Goal: Task Accomplishment & Management: Complete application form

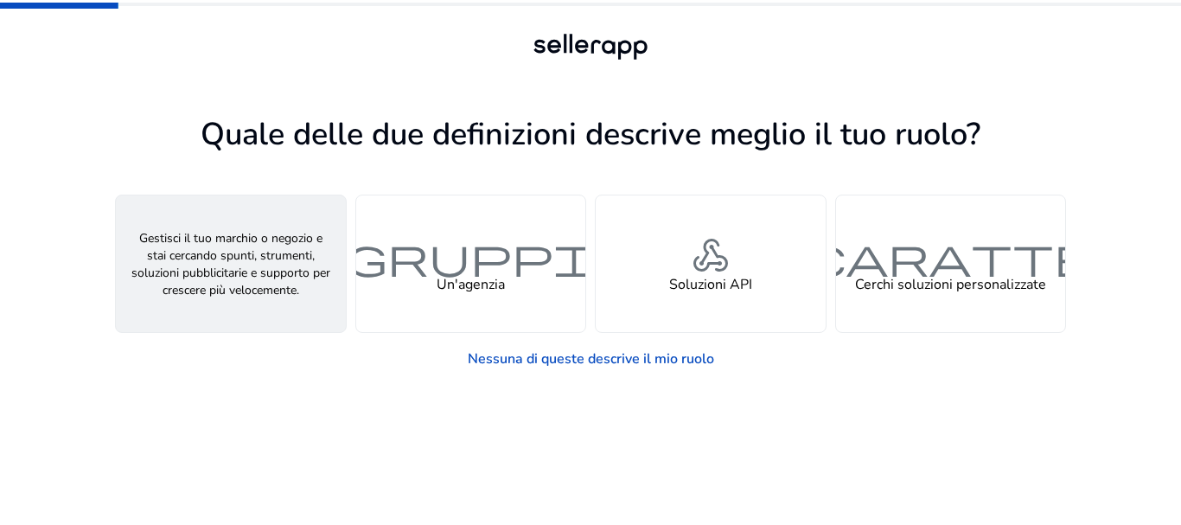
click at [260, 268] on font "persona" at bounding box center [230, 256] width 83 height 50
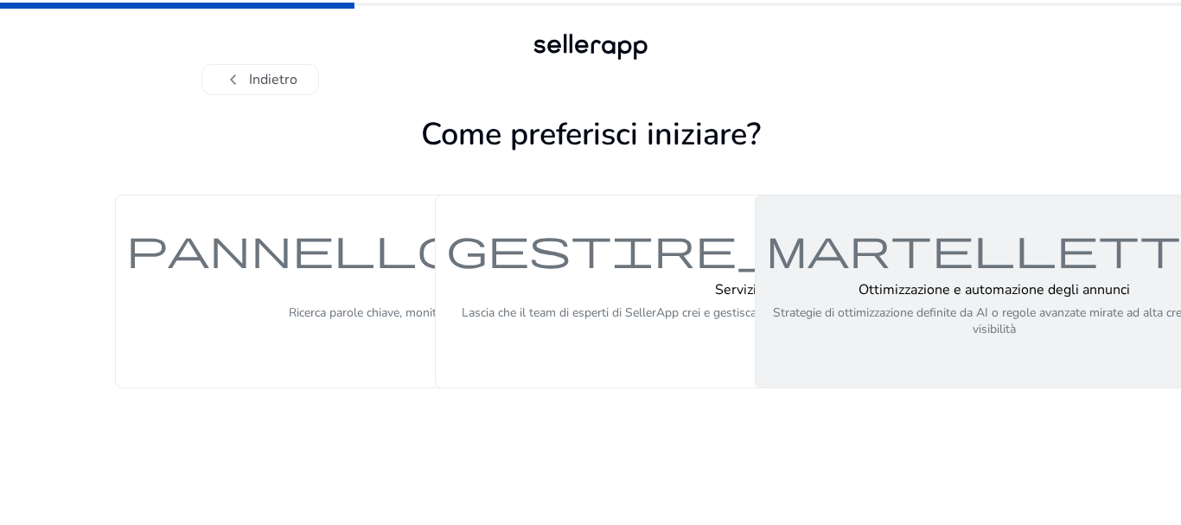
click at [844, 274] on div "martelletto Ottimizzazione e automazione degli annunci Strategie di ottimizzazi…" at bounding box center [994, 291] width 456 height 130
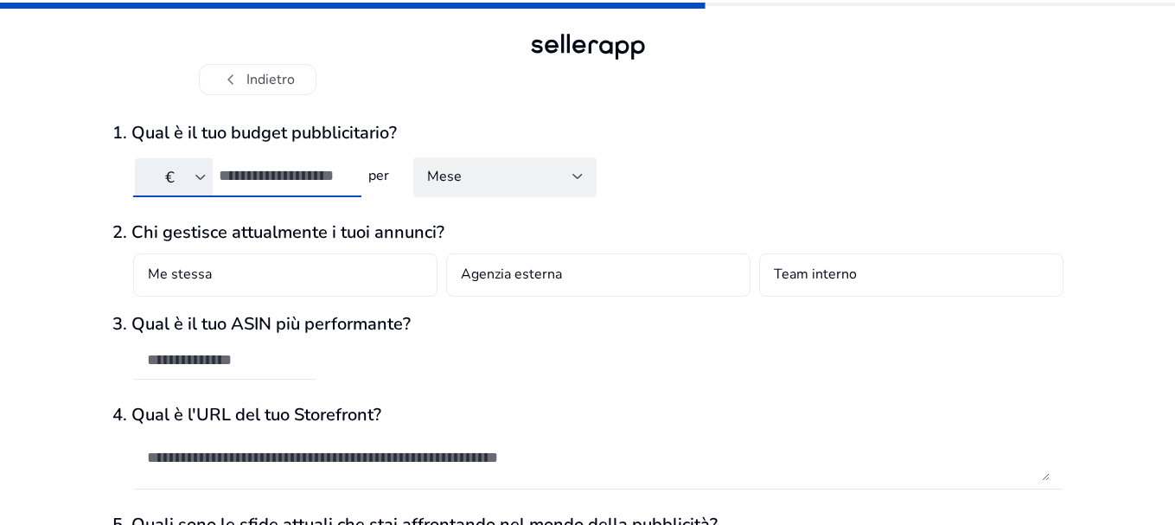
click at [268, 178] on input "number" at bounding box center [283, 175] width 129 height 19
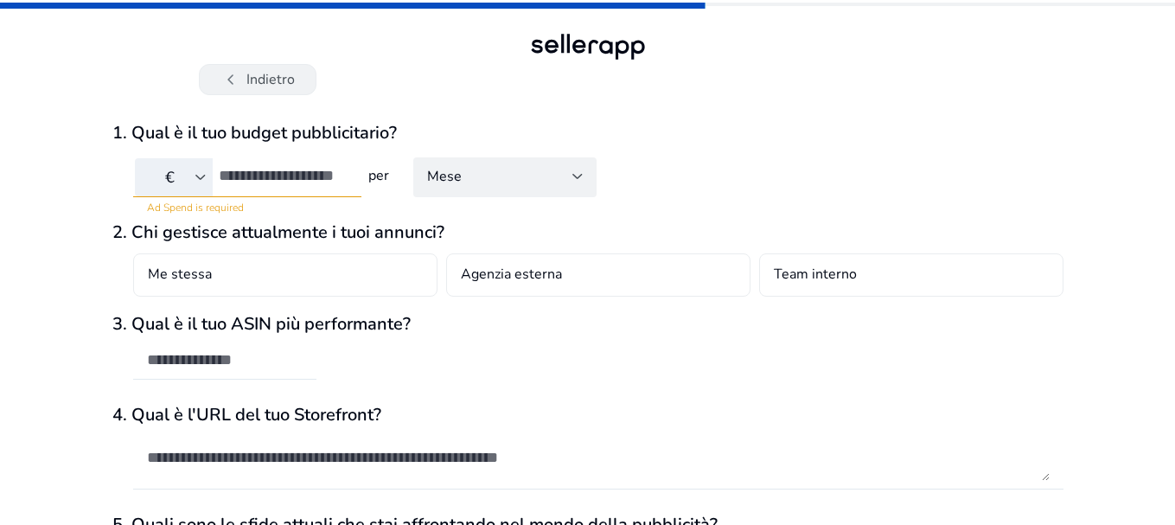
click at [233, 83] on font "chevron_left" at bounding box center [230, 79] width 21 height 24
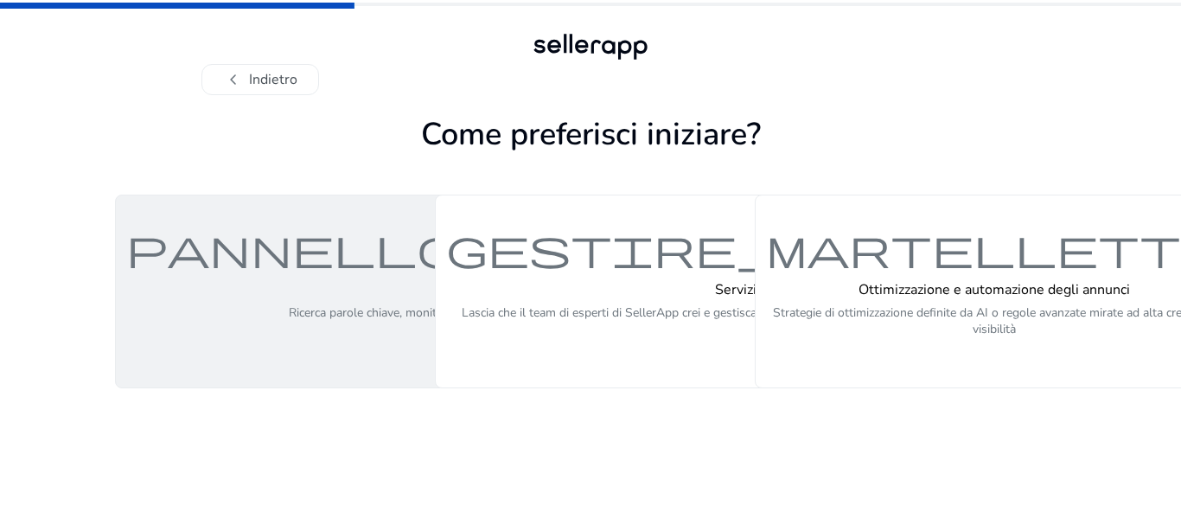
click at [273, 264] on font "pannello di controllo" at bounding box center [561, 247] width 871 height 50
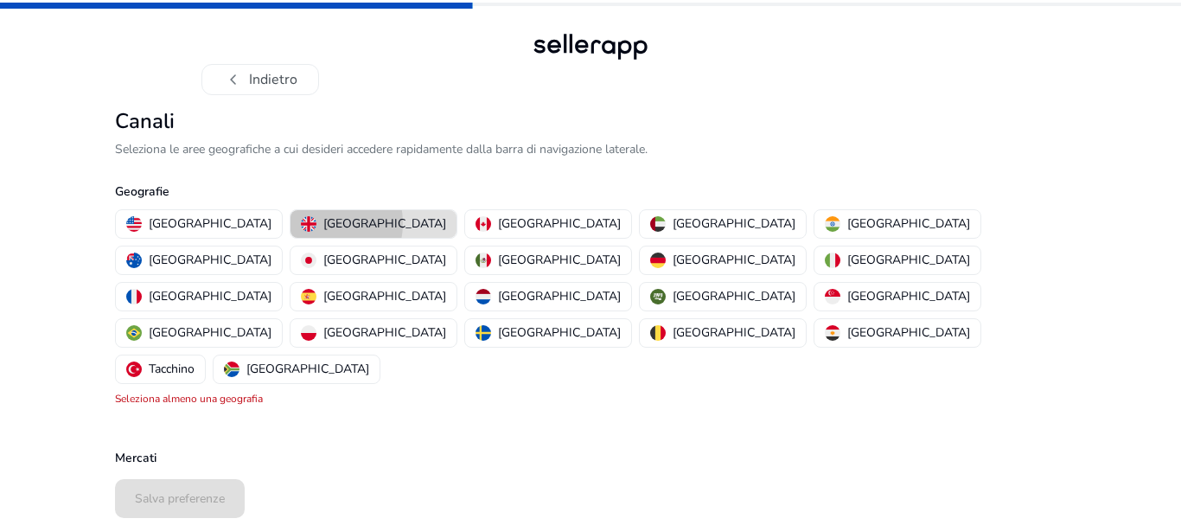
click at [301, 223] on img "button" at bounding box center [309, 224] width 16 height 16
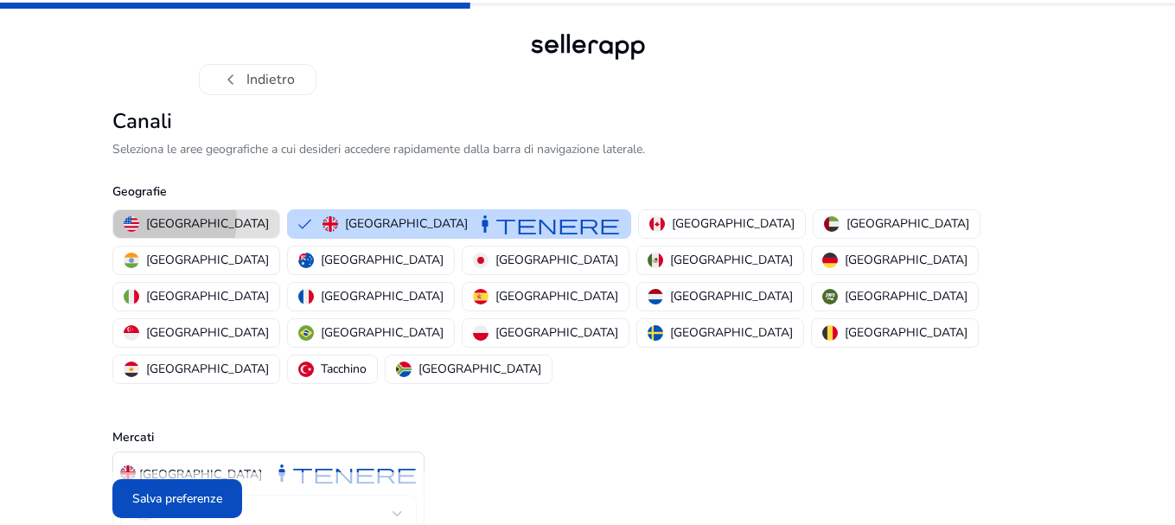
click at [174, 221] on font "[GEOGRAPHIC_DATA]" at bounding box center [207, 223] width 123 height 16
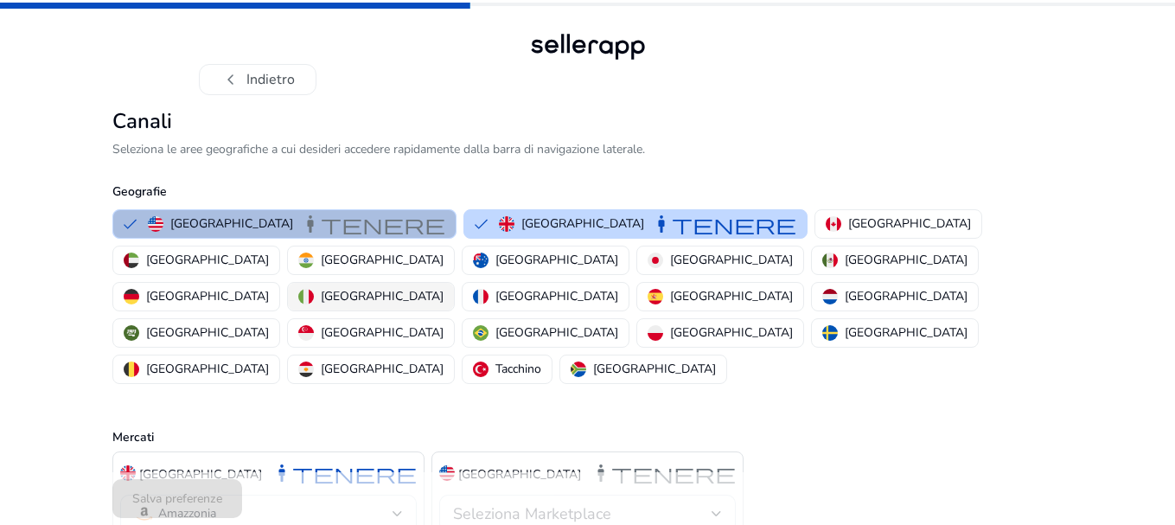
click at [443, 288] on font "[GEOGRAPHIC_DATA]" at bounding box center [382, 296] width 123 height 16
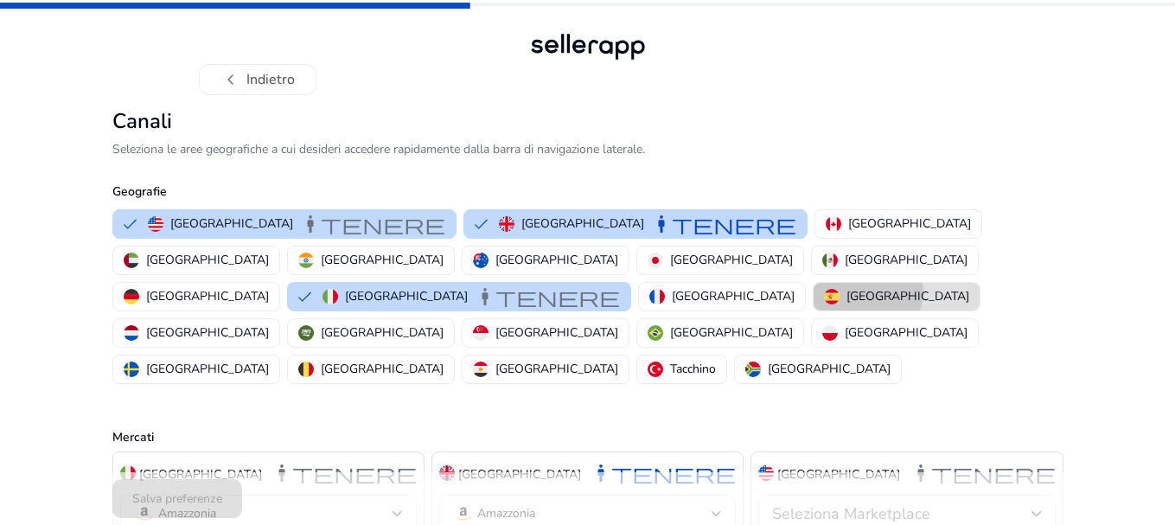
click at [916, 288] on font "[GEOGRAPHIC_DATA]" at bounding box center [907, 296] width 123 height 16
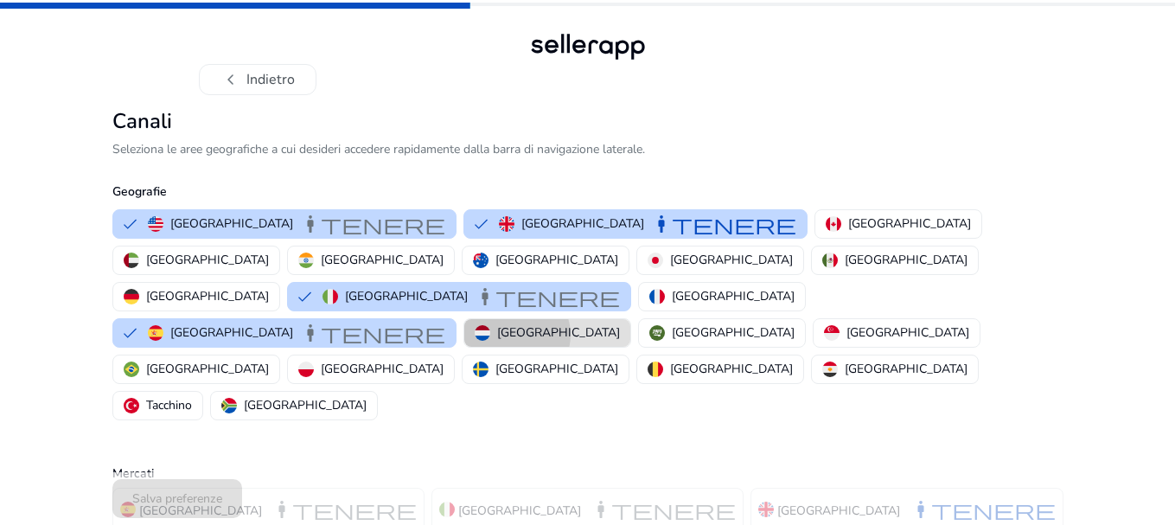
click at [497, 324] on font "[GEOGRAPHIC_DATA]" at bounding box center [558, 332] width 123 height 16
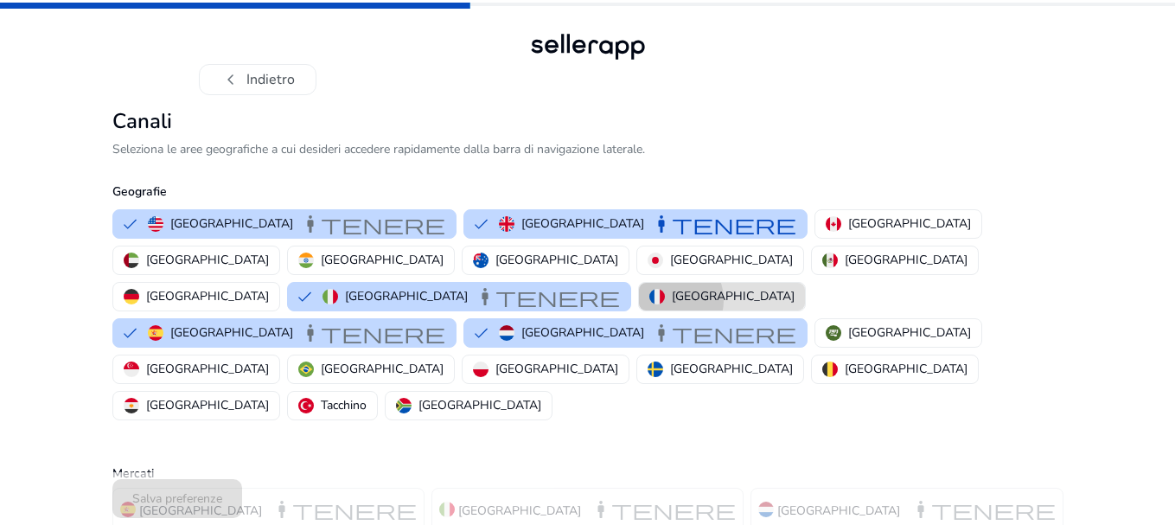
click at [794, 287] on div "[GEOGRAPHIC_DATA]" at bounding box center [721, 296] width 145 height 18
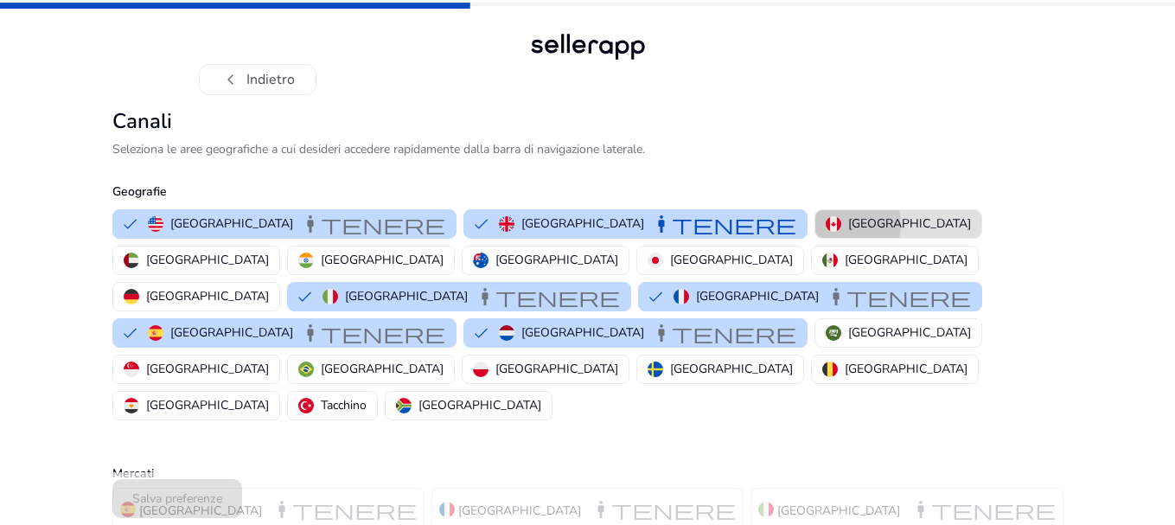
click at [825, 223] on div "[GEOGRAPHIC_DATA]" at bounding box center [897, 223] width 145 height 18
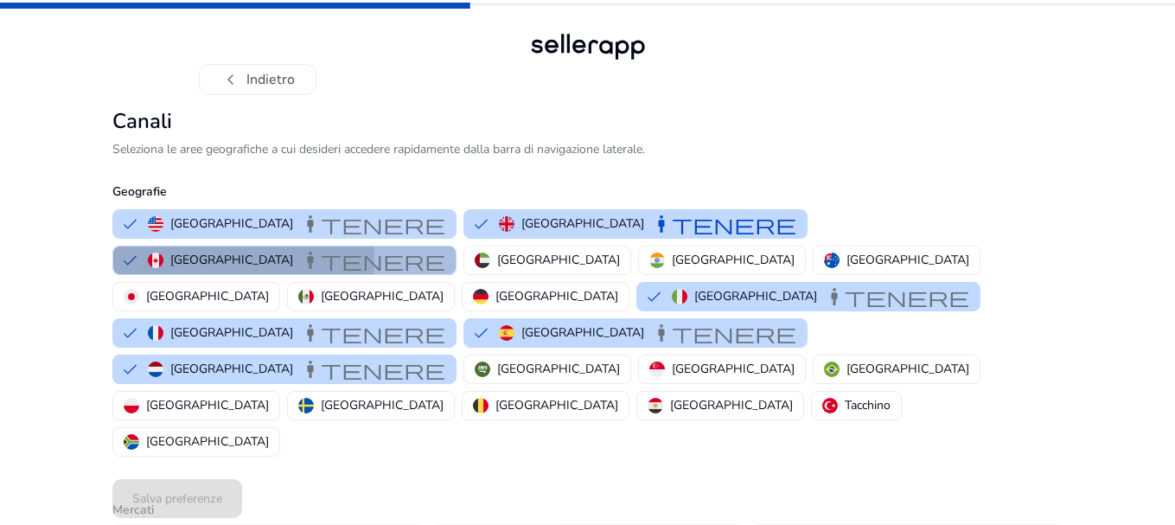
click at [293, 252] on font "[GEOGRAPHIC_DATA]" at bounding box center [231, 260] width 123 height 16
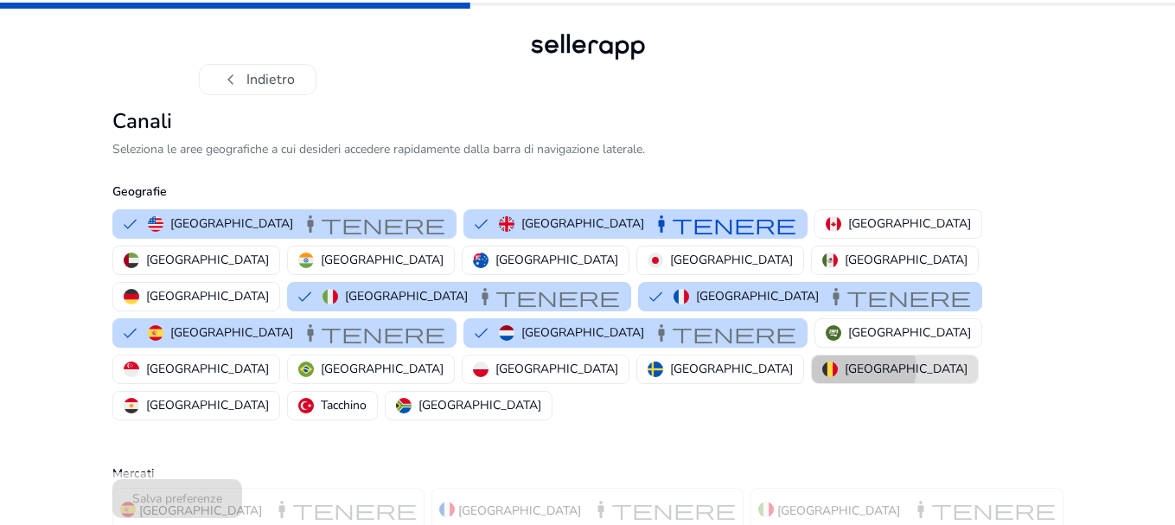
click at [844, 360] on font "[GEOGRAPHIC_DATA]" at bounding box center [905, 368] width 123 height 16
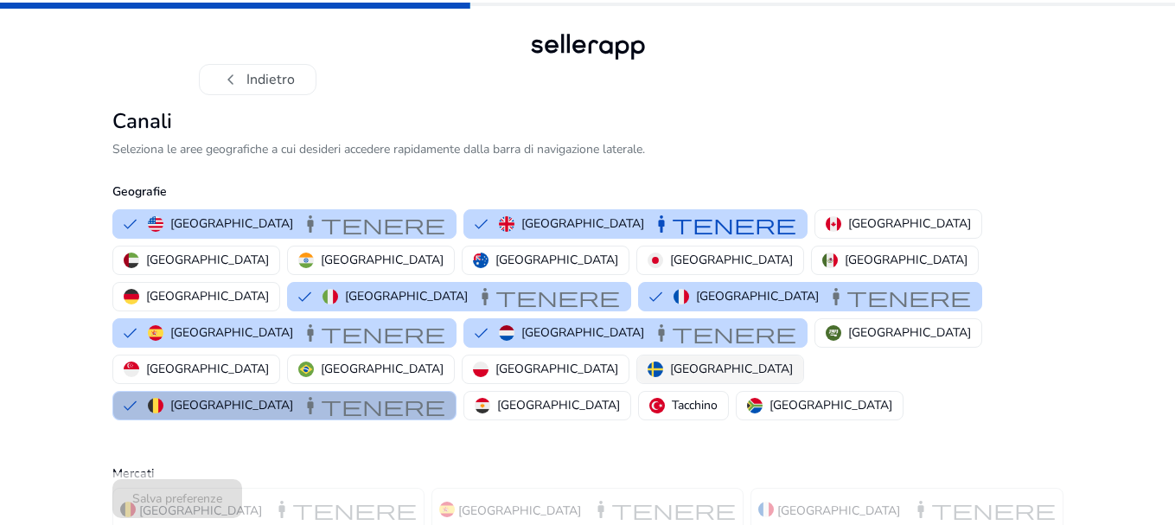
click at [670, 360] on font "[GEOGRAPHIC_DATA]" at bounding box center [731, 368] width 123 height 16
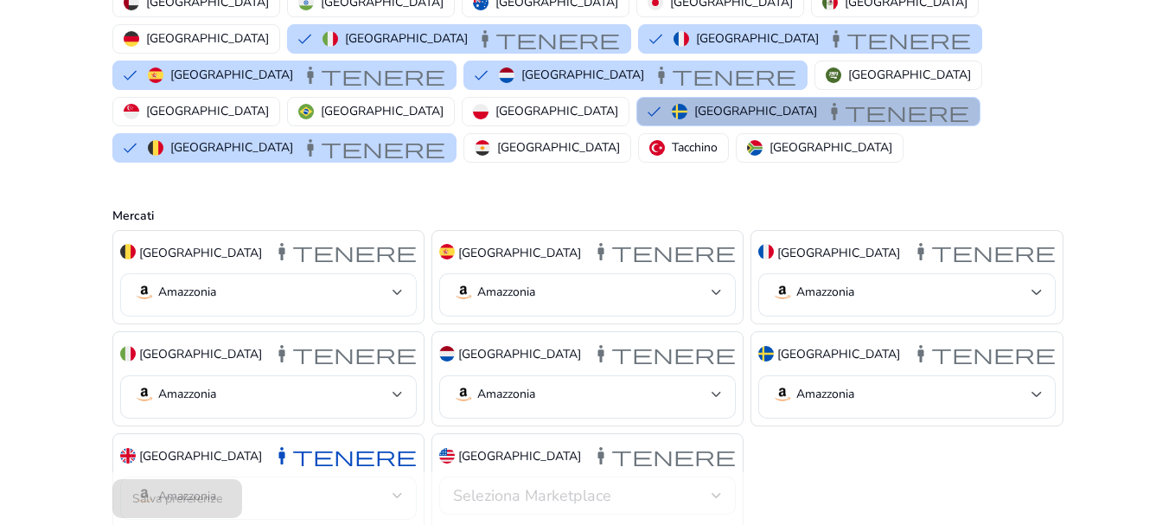
scroll to position [273, 0]
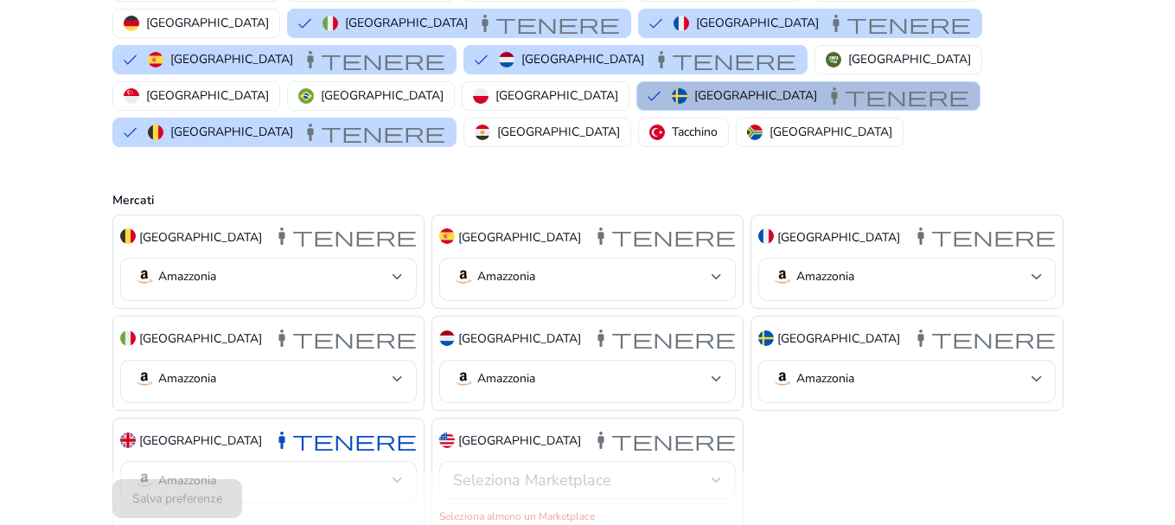
click at [535, 469] on font "Seleziona Marketplace" at bounding box center [532, 479] width 158 height 21
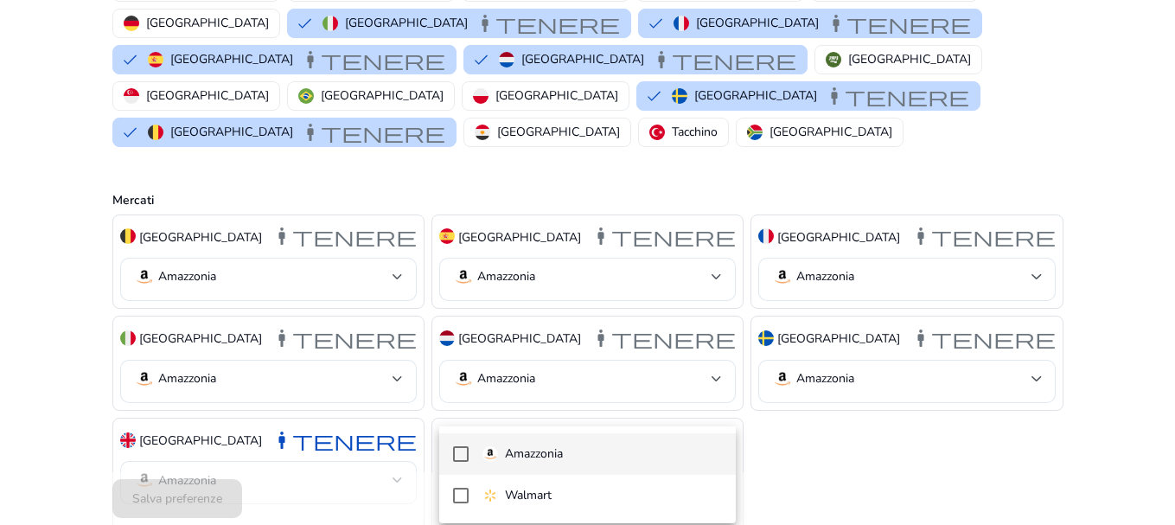
click at [457, 457] on mat-pseudo-checkbox at bounding box center [461, 454] width 16 height 16
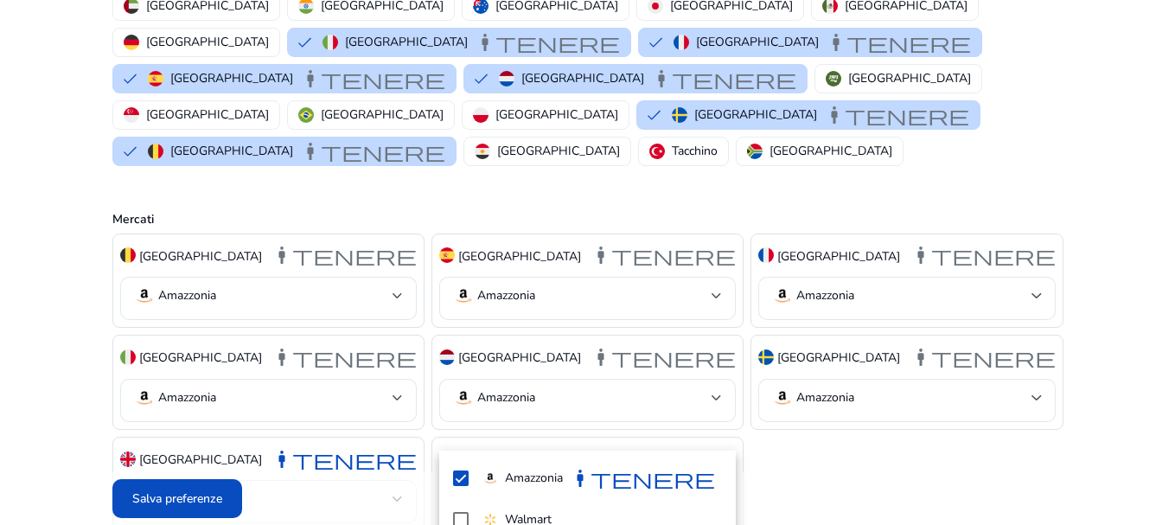
click at [196, 494] on div at bounding box center [587, 262] width 1175 height 525
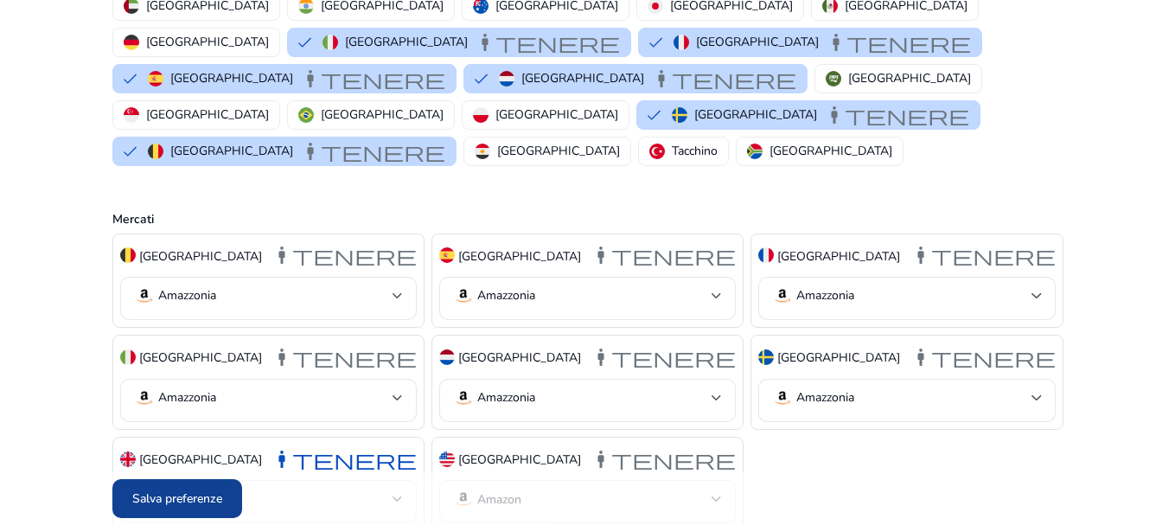
click at [220, 504] on font "Salva preferenze" at bounding box center [177, 498] width 90 height 16
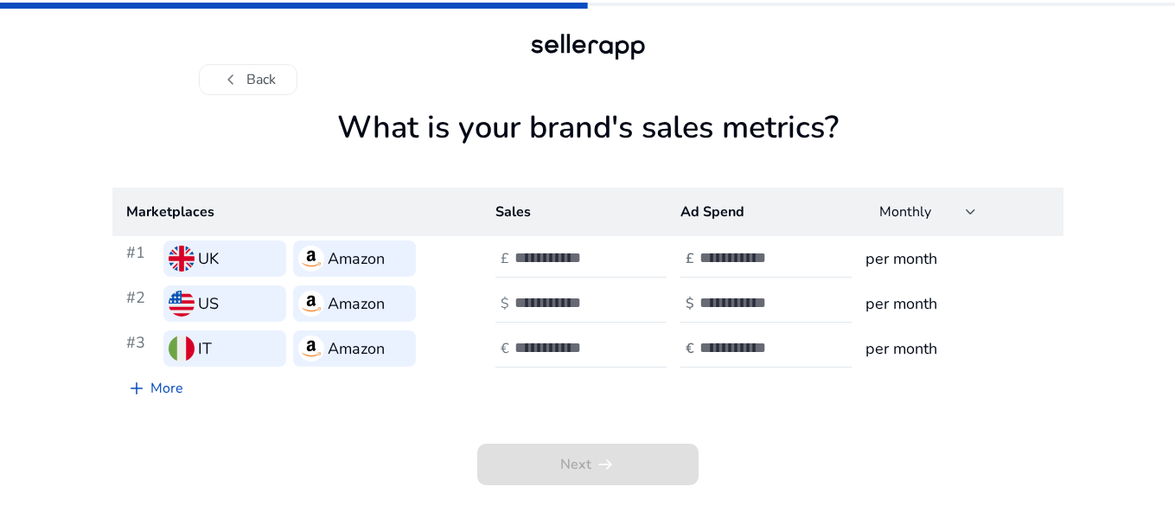
scroll to position [0, 0]
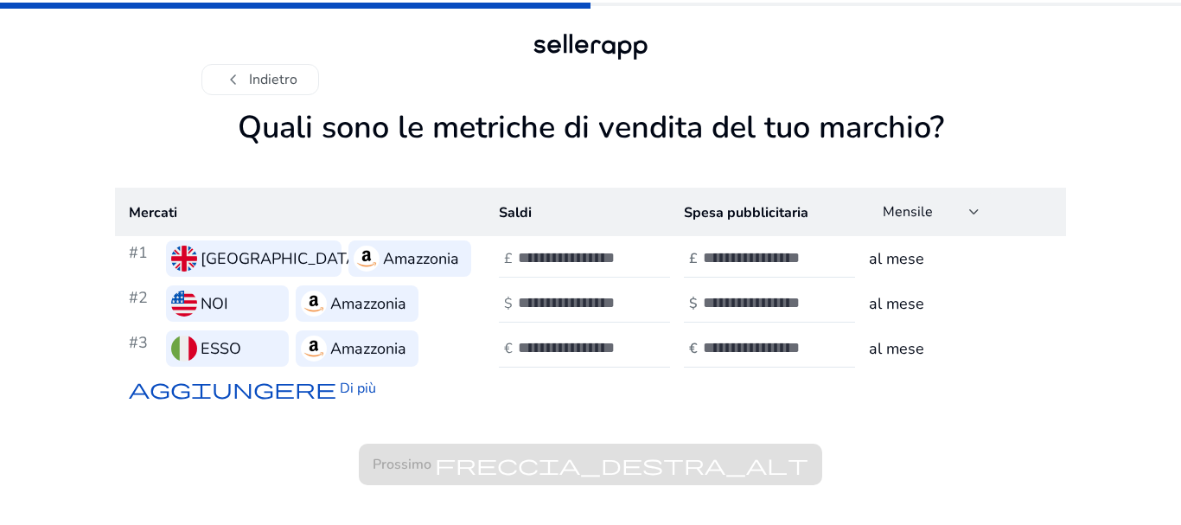
click at [602, 262] on input "number" at bounding box center [576, 257] width 117 height 19
type input "**"
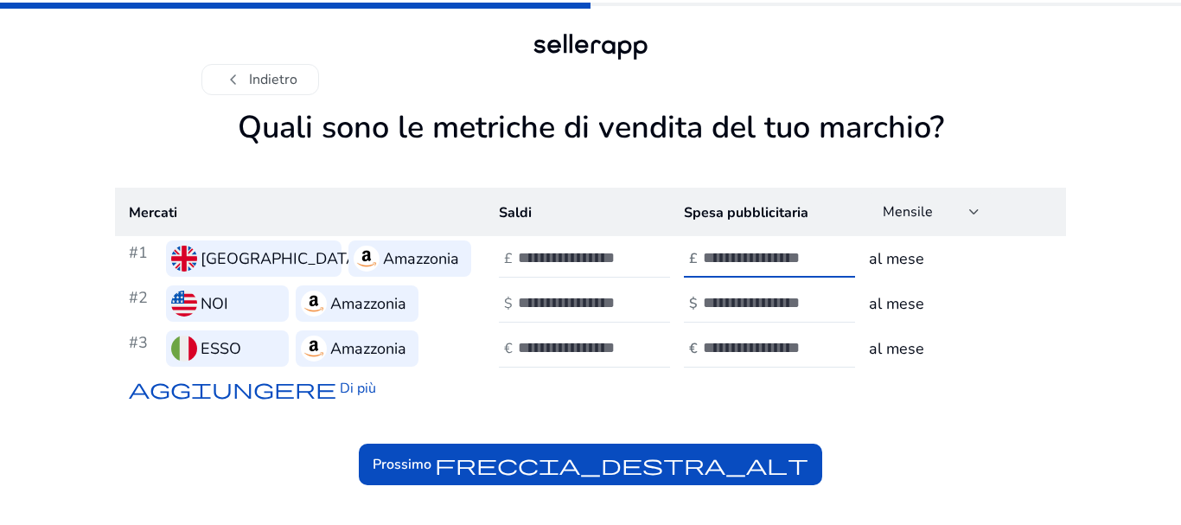
type input "*"
type input "**"
click at [717, 303] on input "number" at bounding box center [761, 302] width 117 height 19
type input "*"
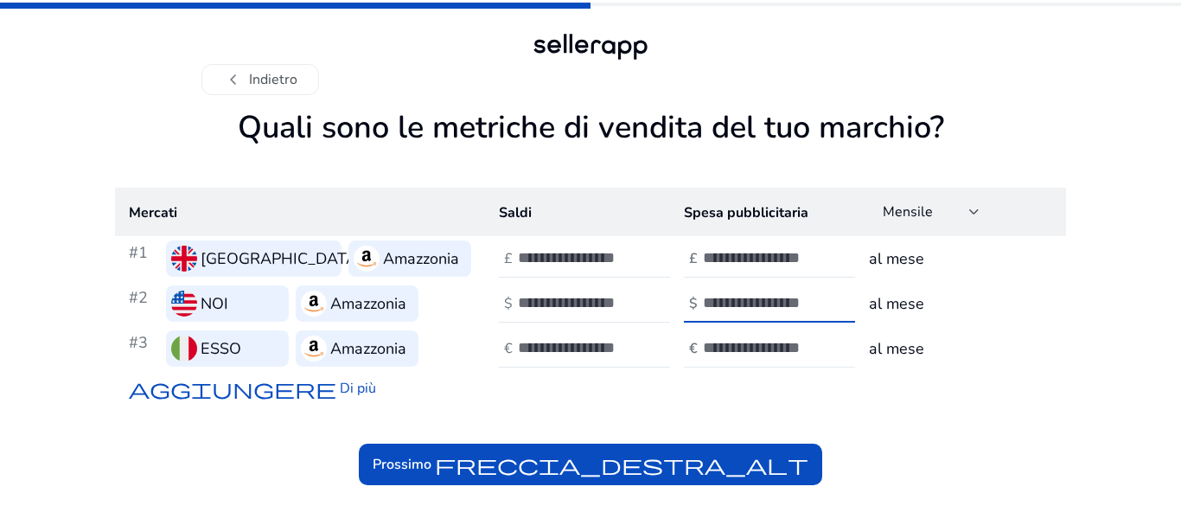
click at [717, 341] on input "number" at bounding box center [761, 347] width 117 height 19
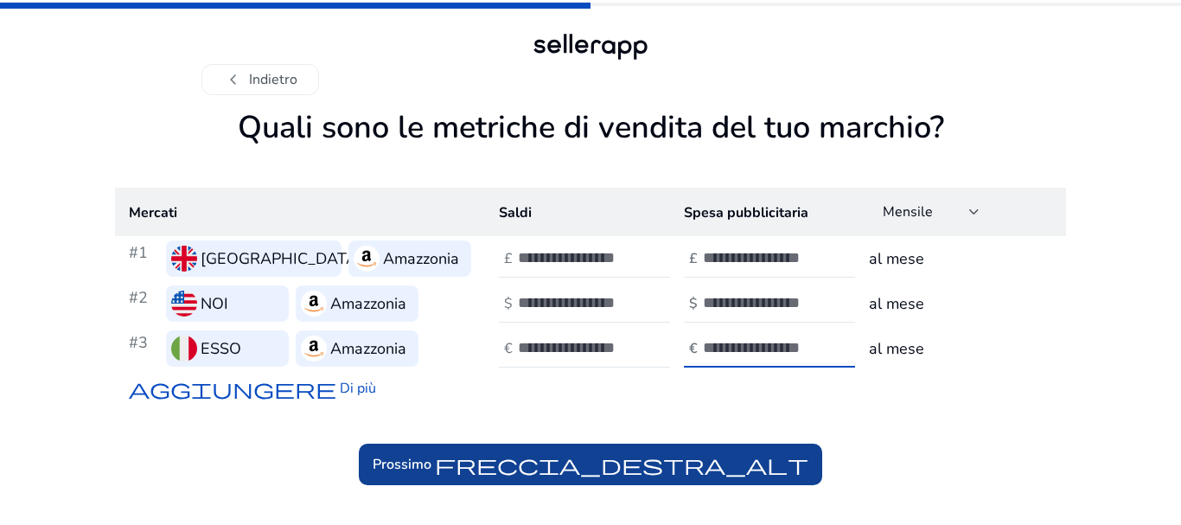
type input "*"
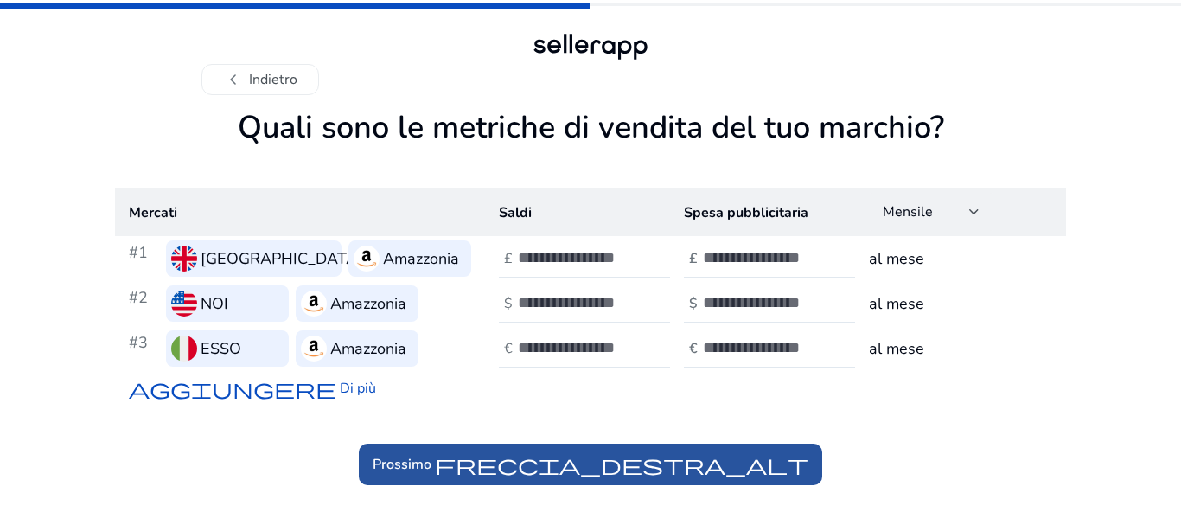
click at [633, 464] on font "freccia_destra_alt" at bounding box center [621, 464] width 373 height 24
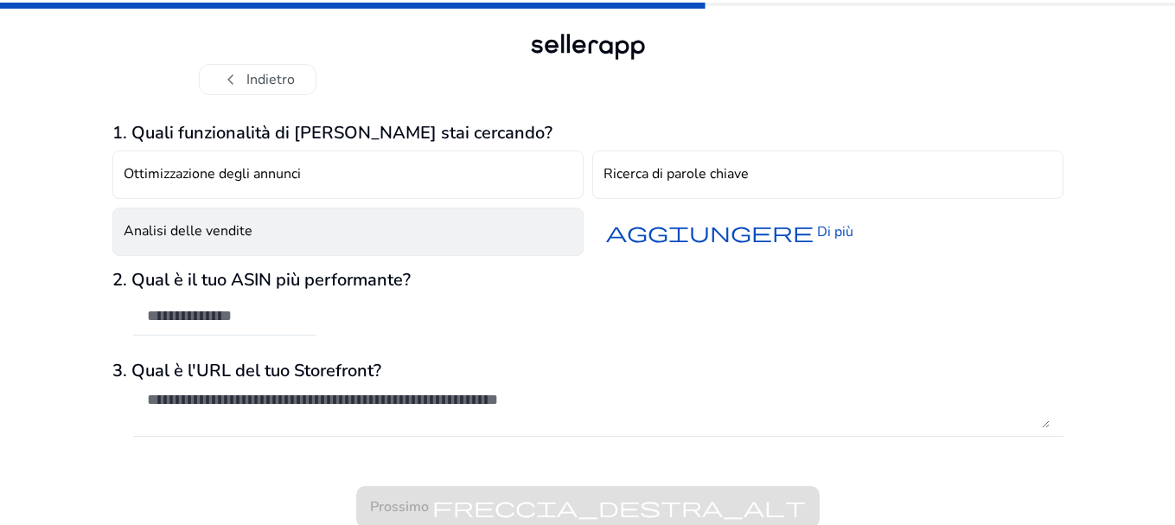
click at [237, 237] on font "Analisi delle vendite" at bounding box center [188, 230] width 129 height 19
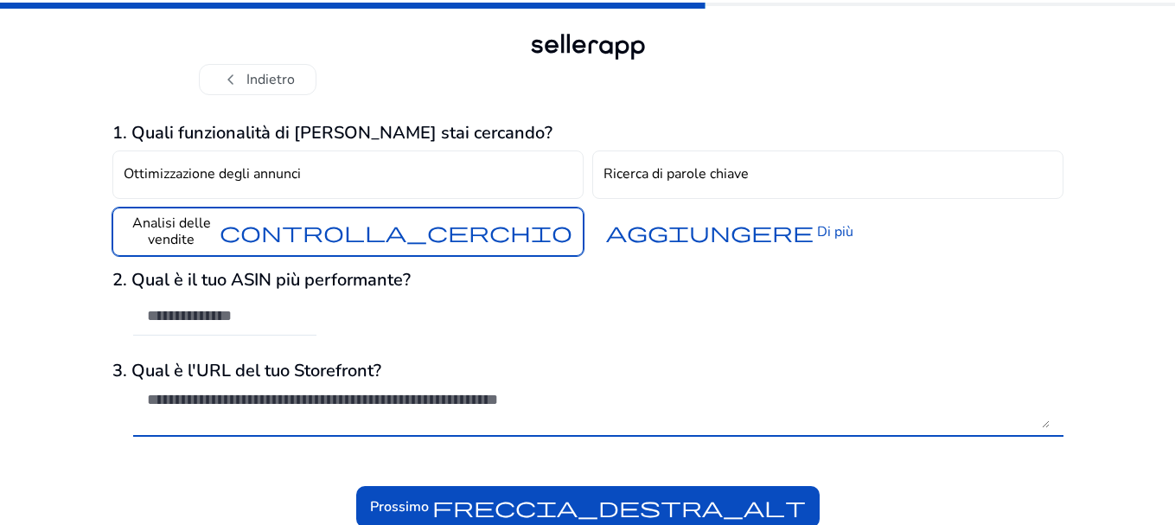
click at [307, 395] on textarea at bounding box center [598, 409] width 902 height 38
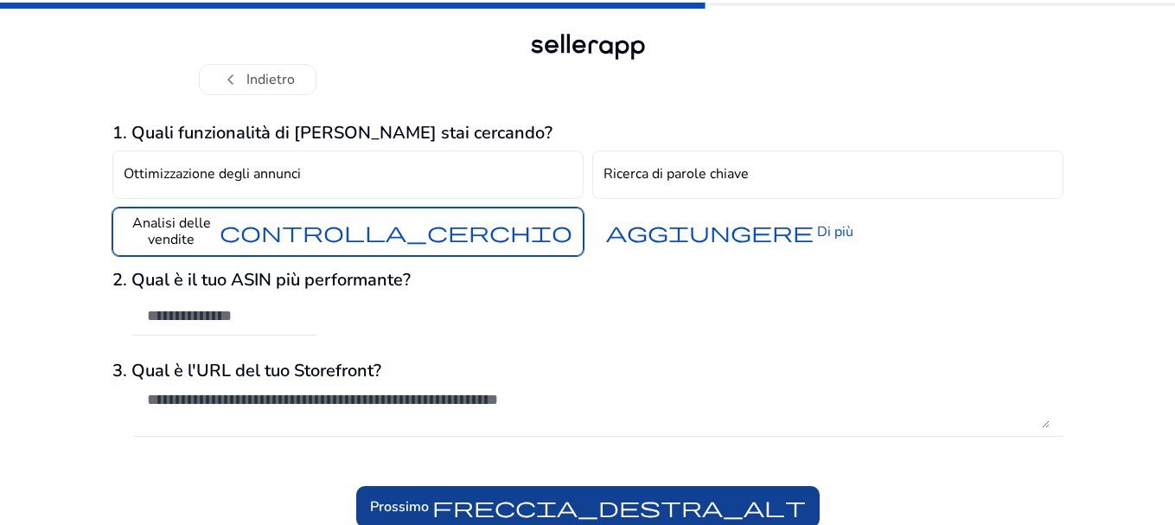
click at [527, 500] on font "freccia_destra_alt" at bounding box center [618, 506] width 373 height 24
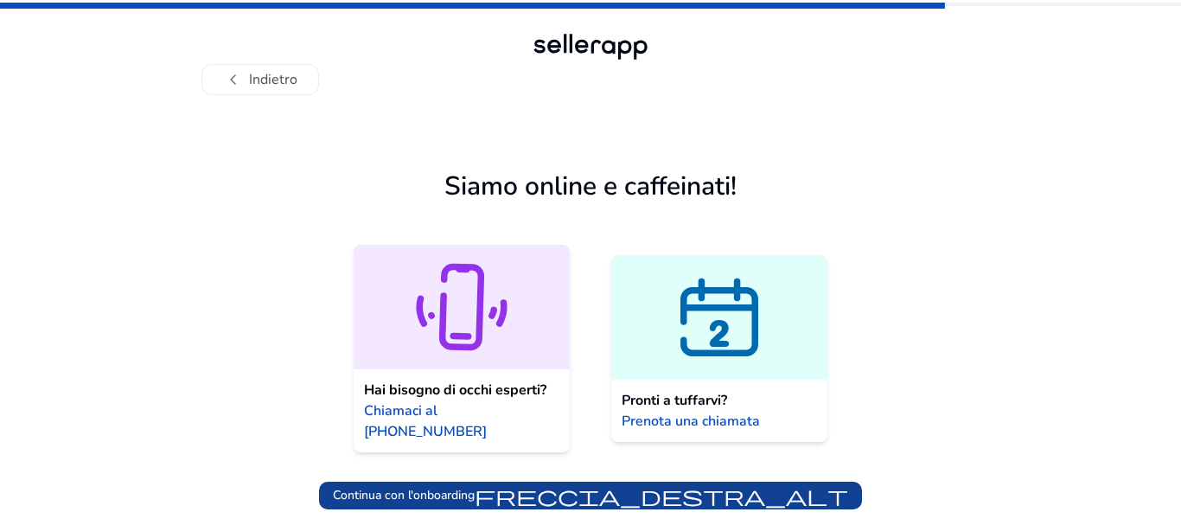
click at [581, 483] on font "freccia_destra_alt" at bounding box center [661, 495] width 373 height 24
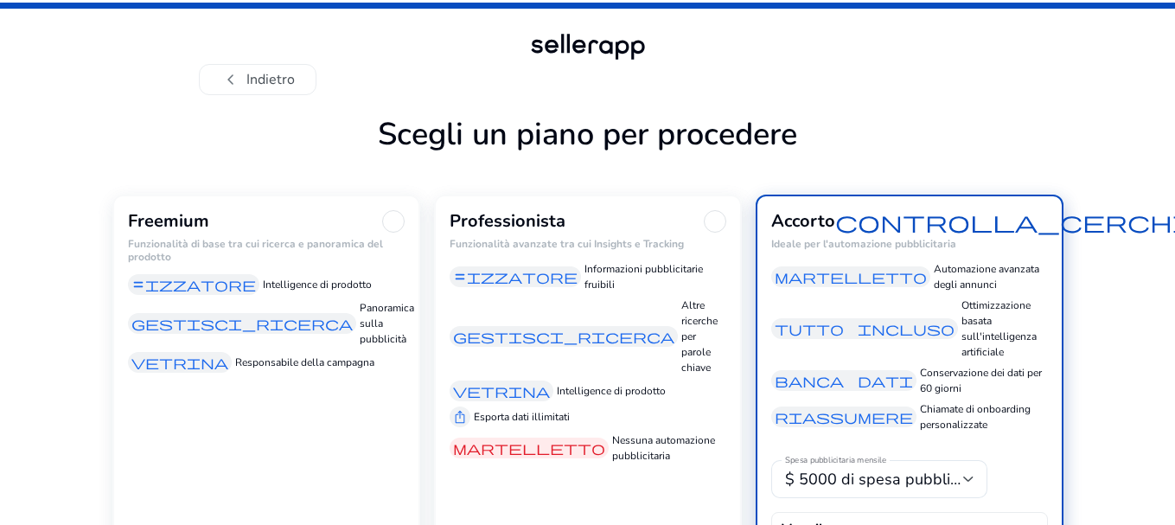
click at [236, 290] on font "equalizzatore" at bounding box center [193, 284] width 124 height 17
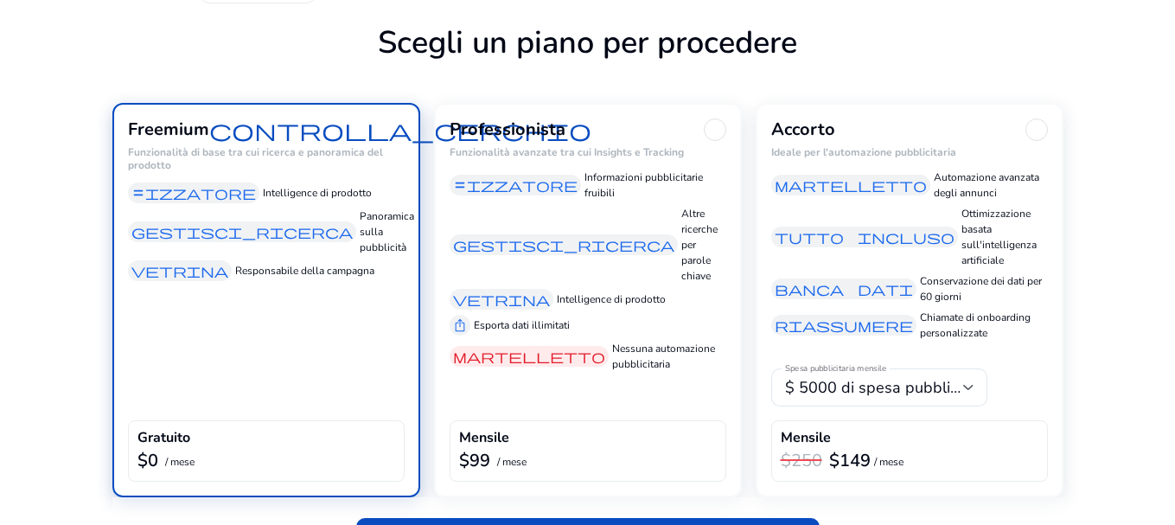
scroll to position [140, 0]
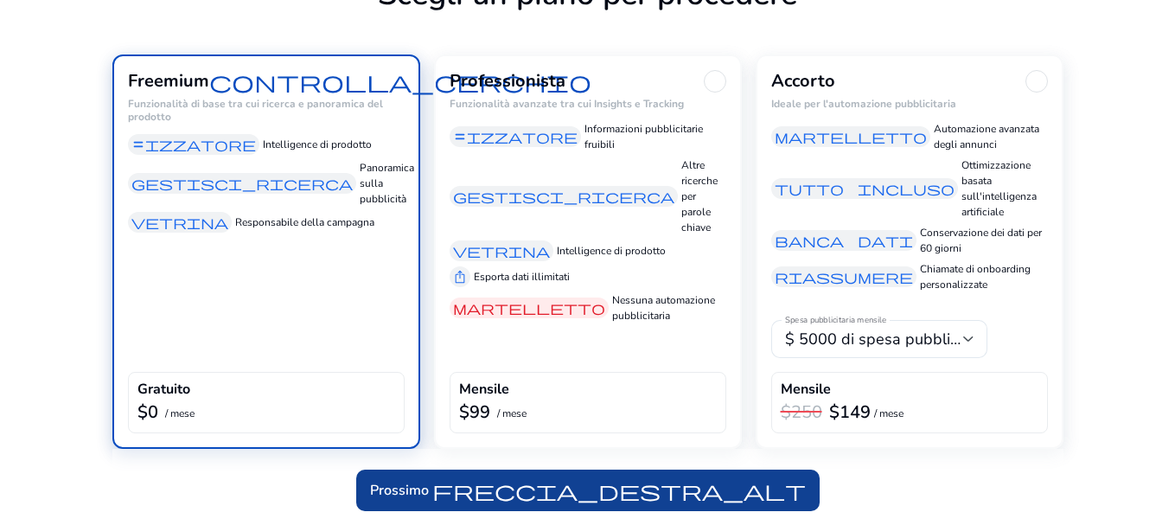
click at [536, 500] on font "freccia_destra_alt" at bounding box center [618, 490] width 373 height 24
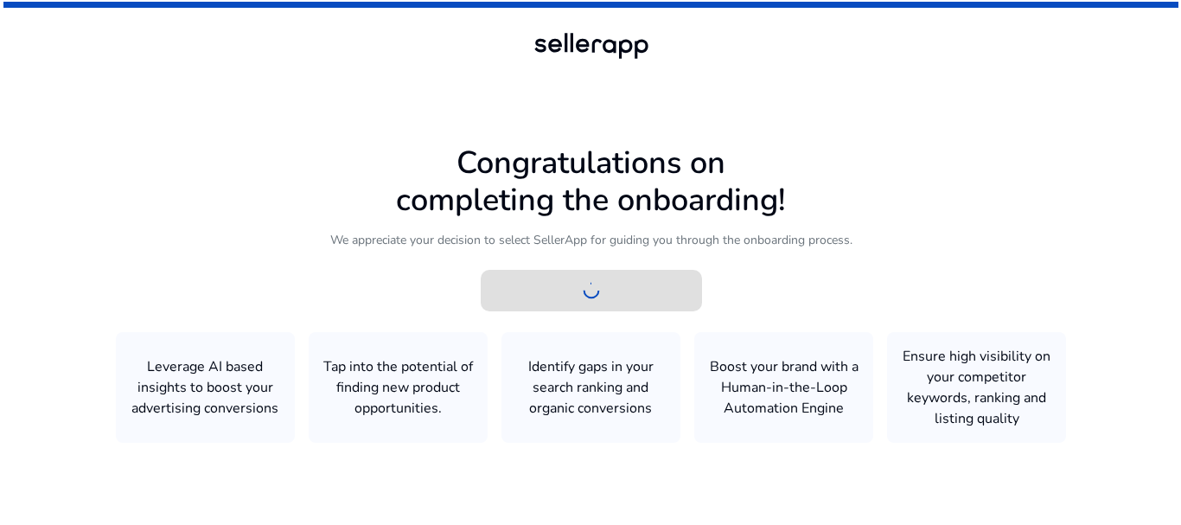
scroll to position [0, 0]
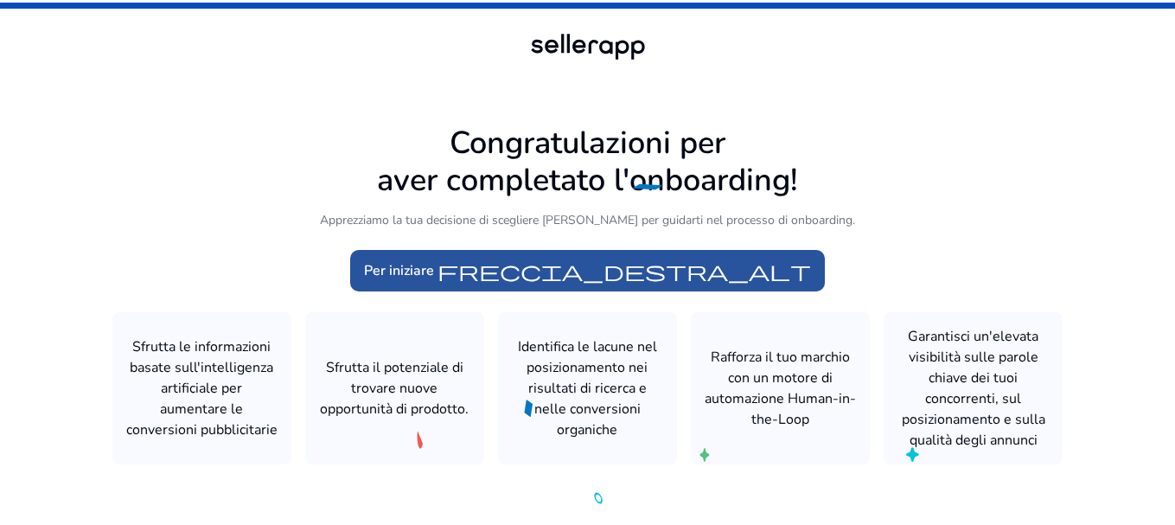
click at [509, 285] on span at bounding box center [587, 270] width 475 height 41
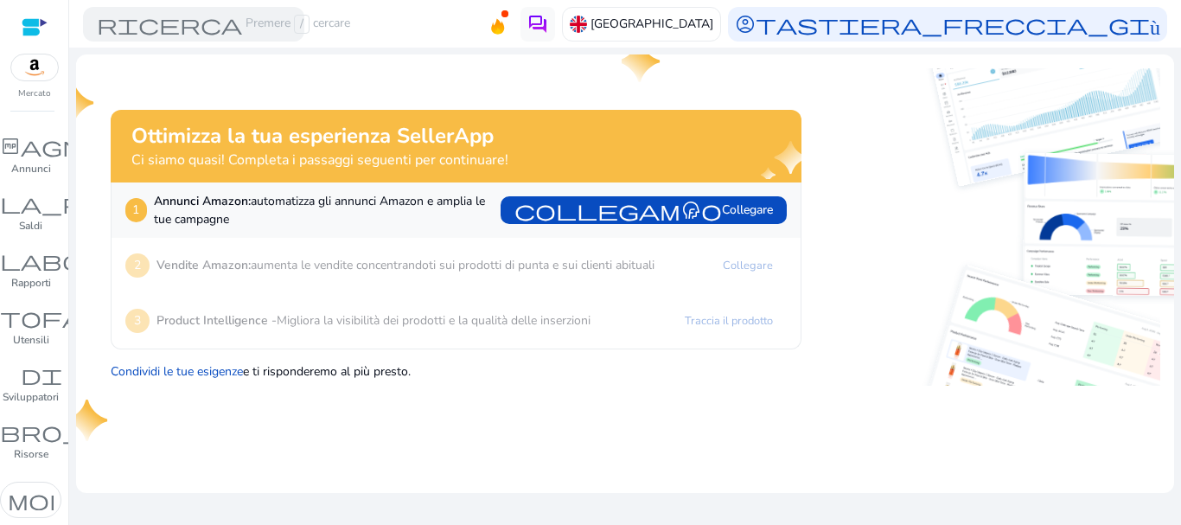
click at [379, 24] on mat-toolbar "ricerca Premere / cercare Regno Unito account_circle tastiera_freccia_giù" at bounding box center [625, 24] width 1112 height 48
click at [41, 26] on div at bounding box center [35, 27] width 26 height 20
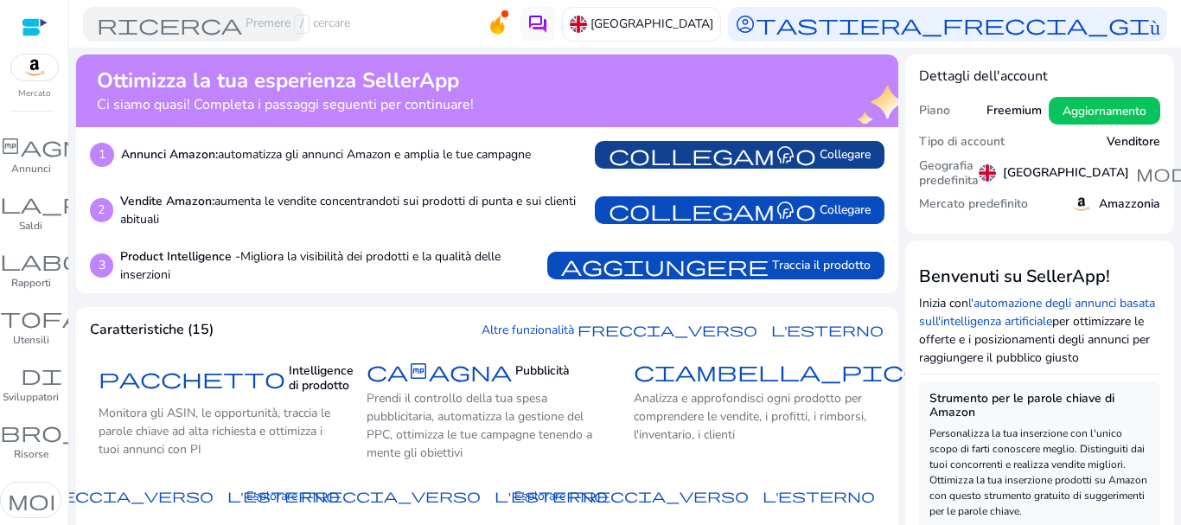
click at [731, 157] on font "collegamento" at bounding box center [711, 155] width 207 height 24
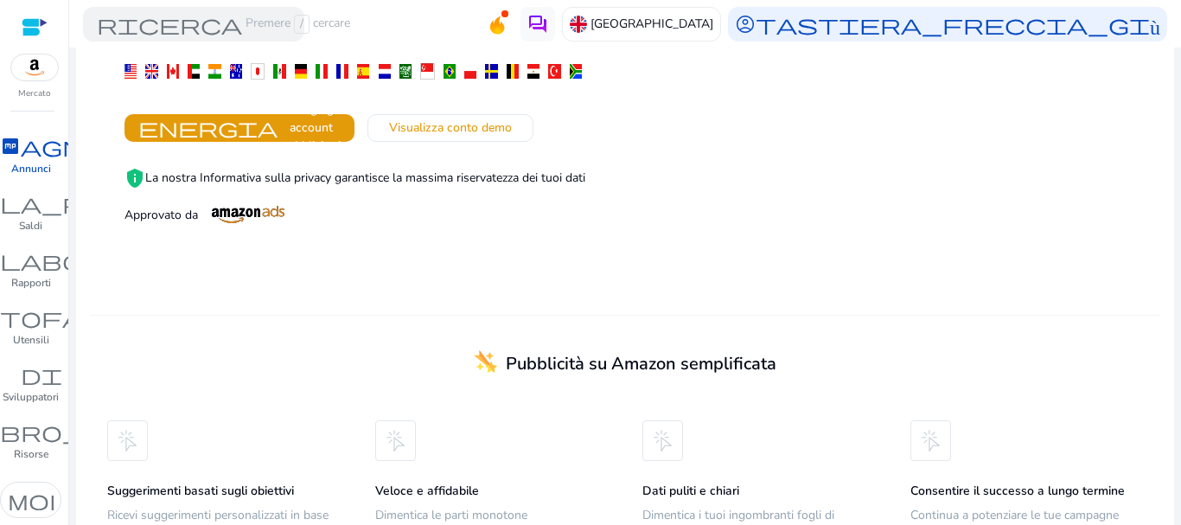
scroll to position [264, 0]
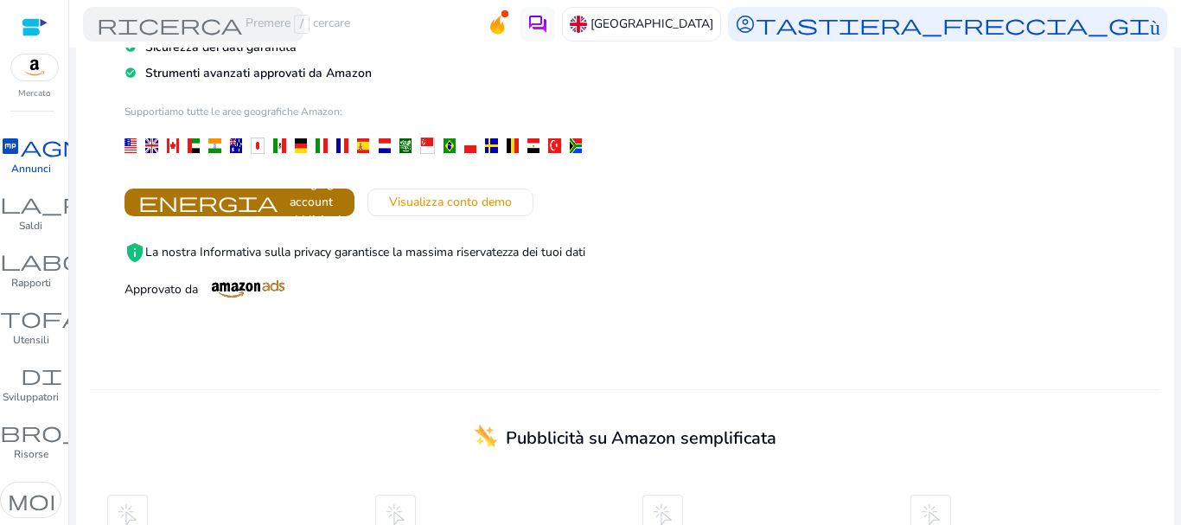
click at [341, 219] on font "Collega gli account pubblicitari" at bounding box center [311, 201] width 60 height 53
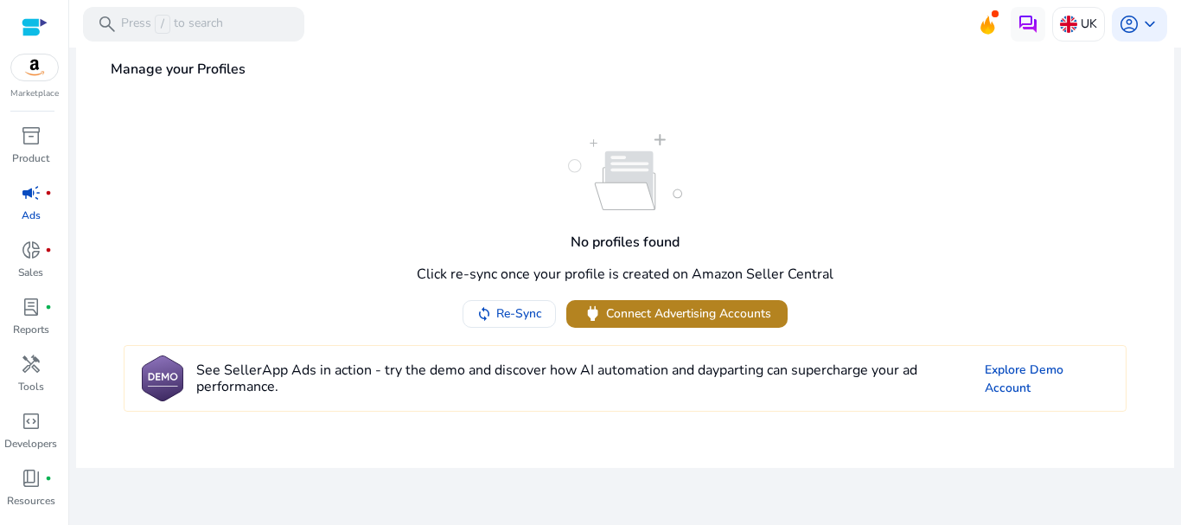
click at [645, 317] on span "Connect Advertising Accounts" at bounding box center [688, 313] width 165 height 18
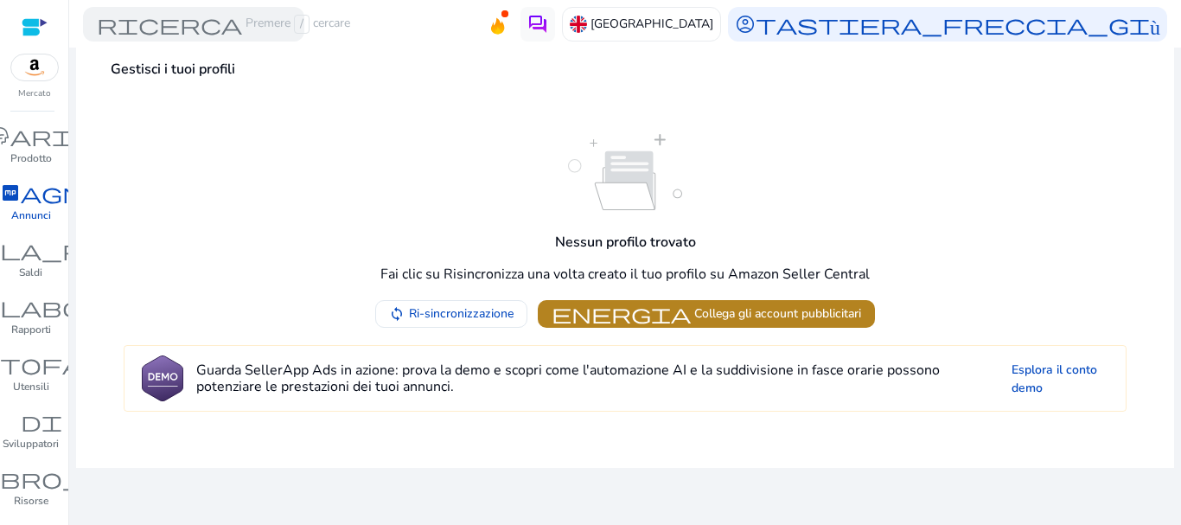
click at [634, 308] on font "energia" at bounding box center [620, 313] width 139 height 24
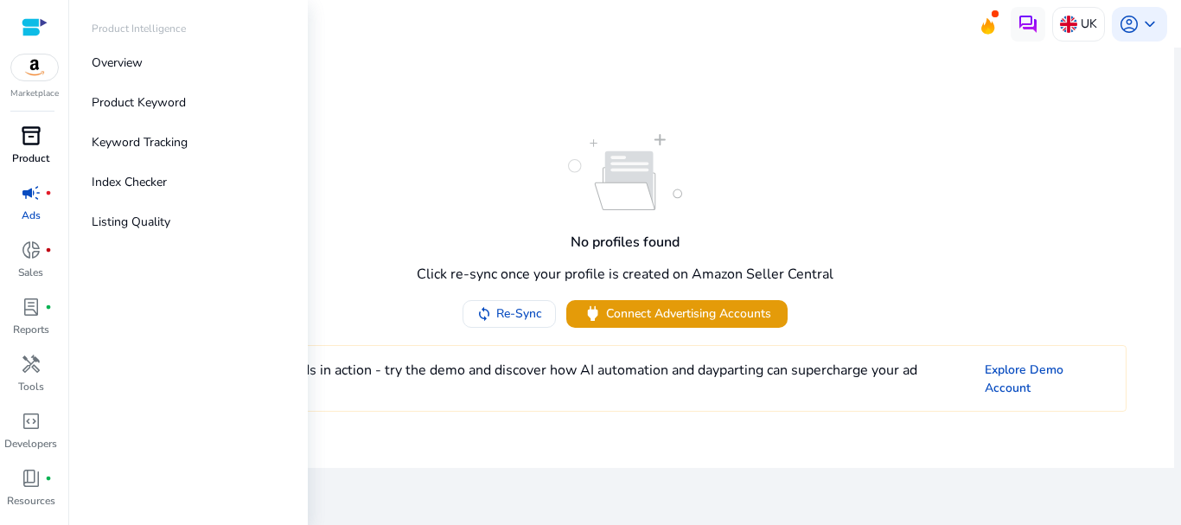
click at [33, 137] on span "inventory_2" at bounding box center [31, 135] width 21 height 21
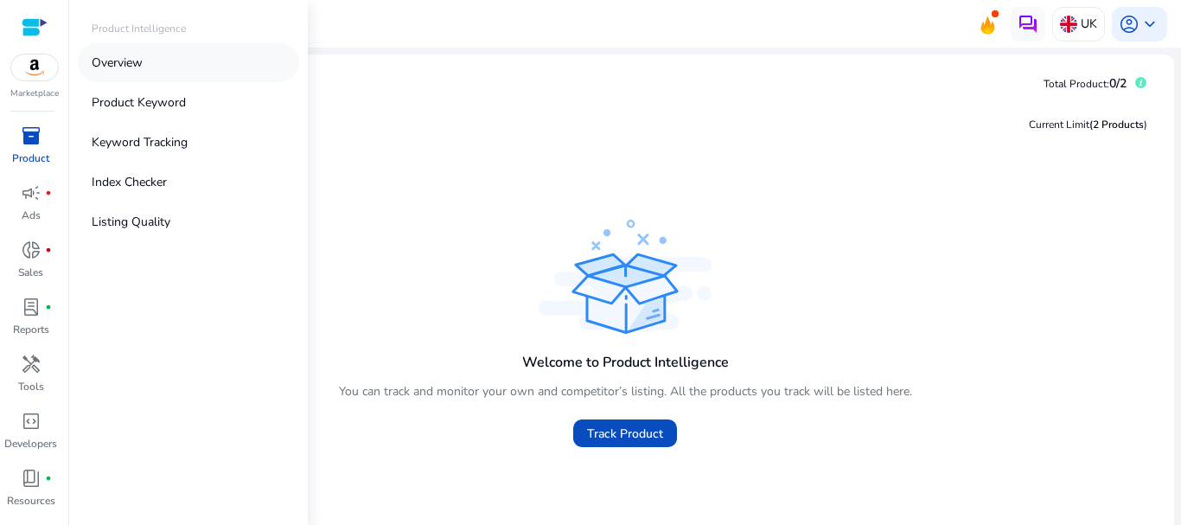
click at [137, 67] on p "Overview" at bounding box center [117, 63] width 51 height 18
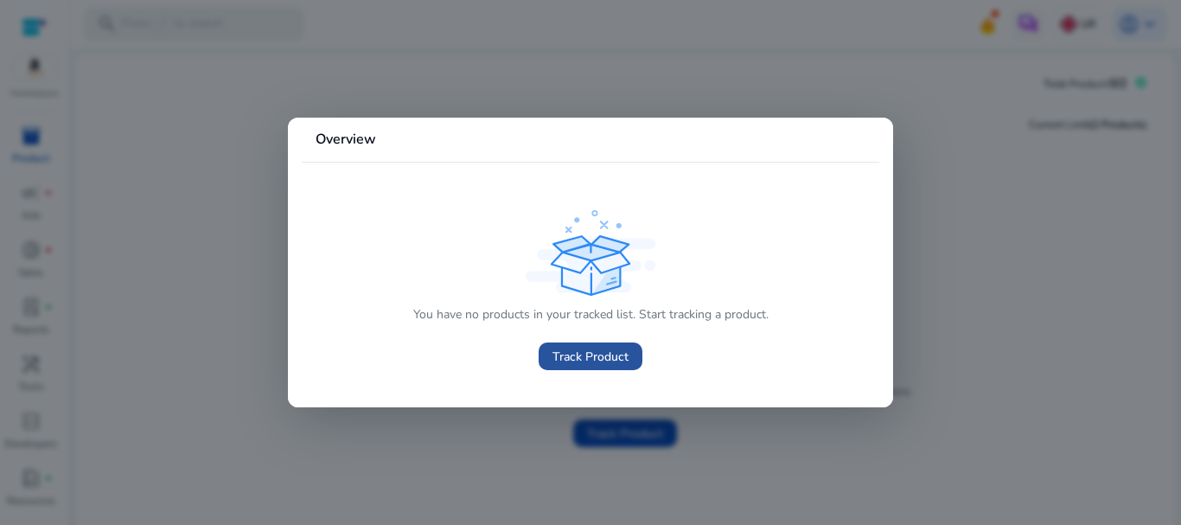
click at [584, 354] on span "Track Product" at bounding box center [590, 356] width 76 height 18
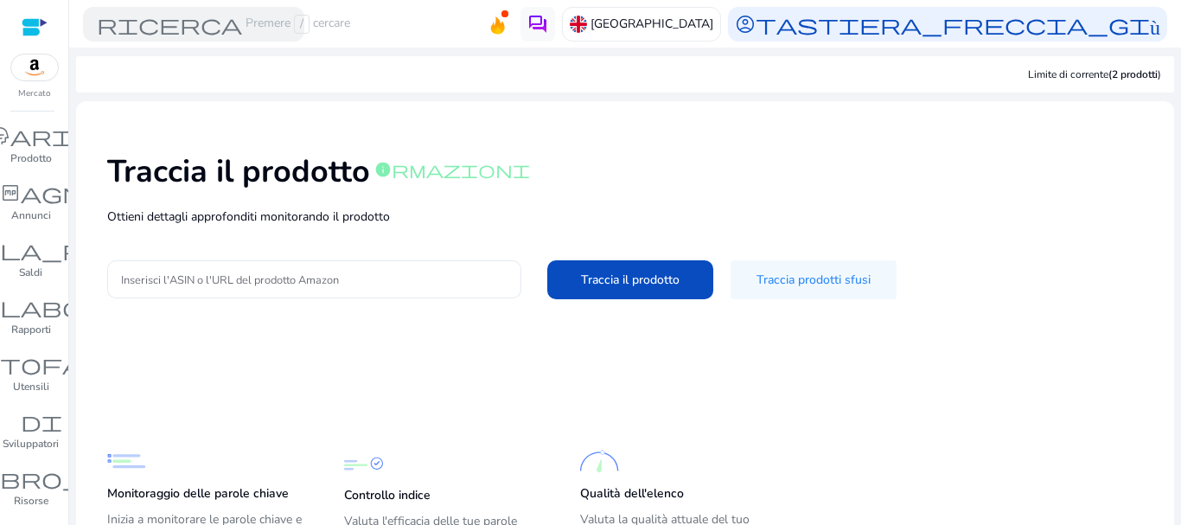
click at [232, 284] on input "Inserisci l'ASIN o l'URL del prodotto Amazon" at bounding box center [314, 279] width 386 height 19
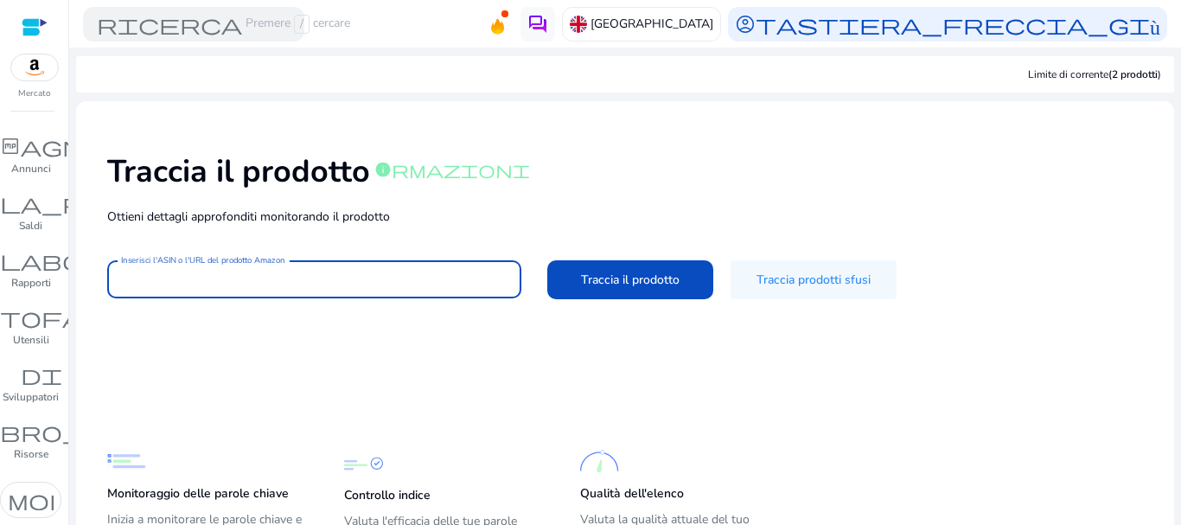
click at [41, 21] on div at bounding box center [35, 27] width 26 height 20
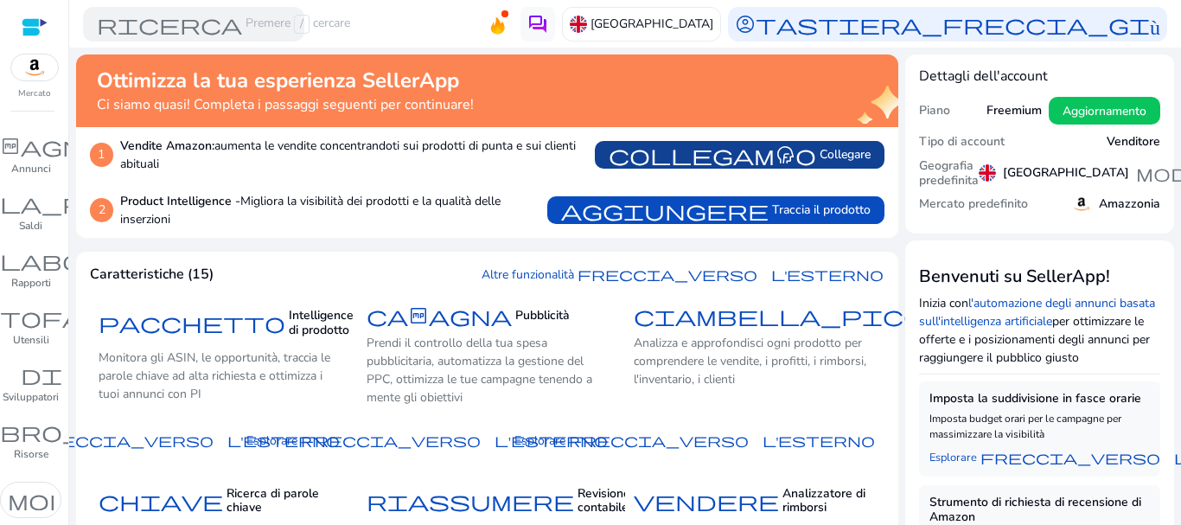
click at [718, 165] on font "collegamento" at bounding box center [711, 155] width 207 height 24
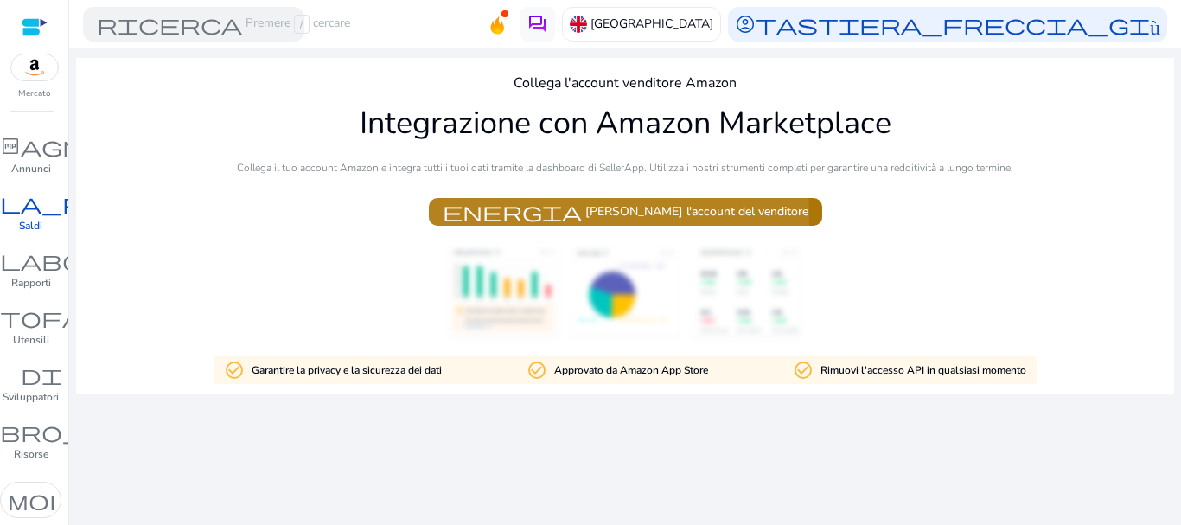
click at [643, 214] on font "[PERSON_NAME] l'account del venditore" at bounding box center [696, 211] width 223 height 16
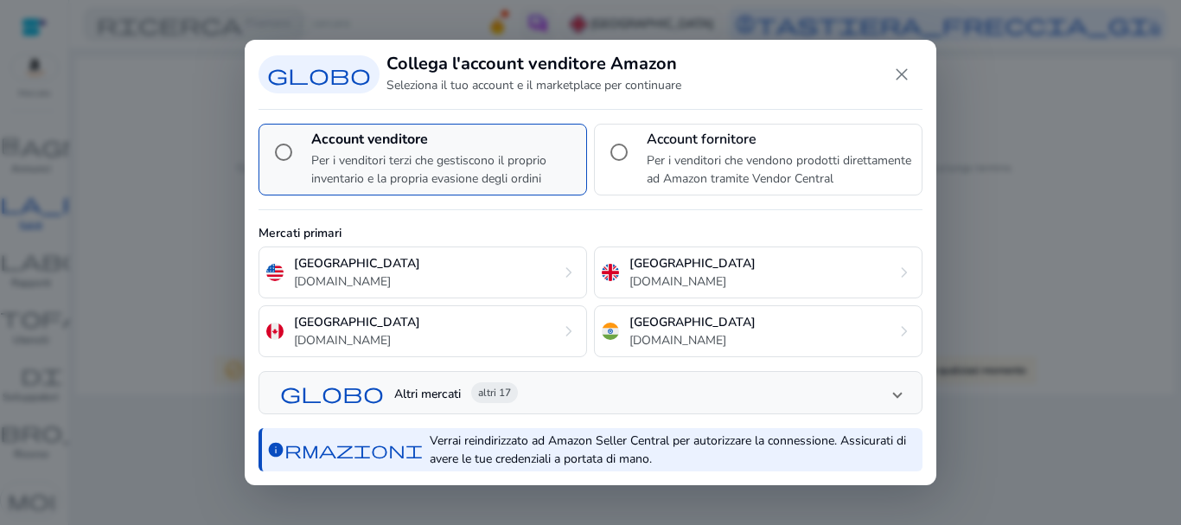
click at [395, 162] on font "Per i venditori terzi che gestiscono il proprio inventario e la propria evasion…" at bounding box center [428, 169] width 235 height 35
click at [641, 154] on label "Account fornitore Per i venditori che vendono prodotti direttamente ad Amazon t…" at bounding box center [758, 160] width 328 height 72
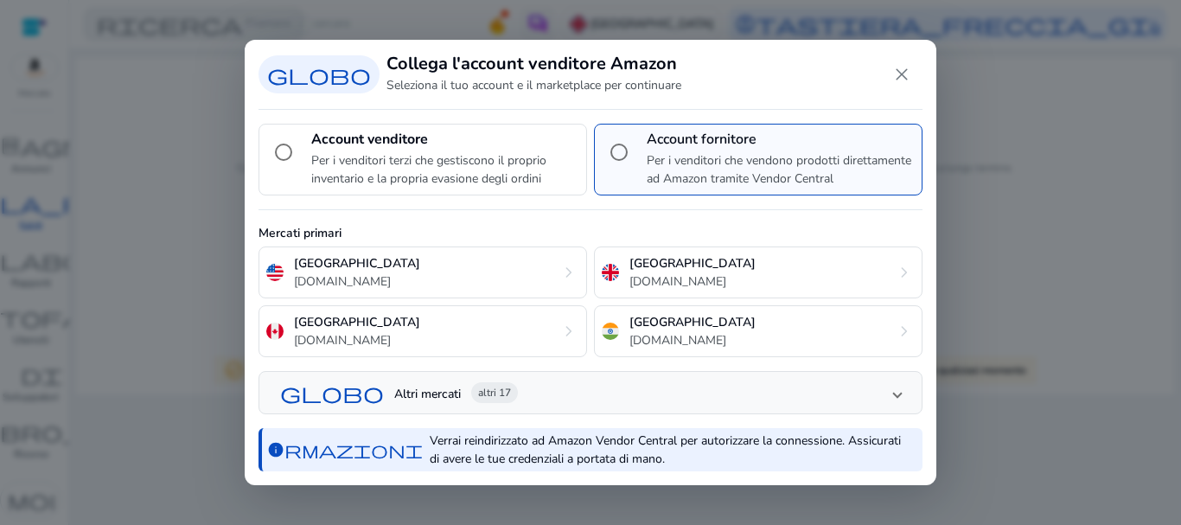
click at [584, 458] on font "Verrai reindirizzato ad Amazon Vendor Central per autorizzare la connessione. A…" at bounding box center [665, 449] width 471 height 35
click at [545, 389] on mat-panel-title "globo Altri mercati altri 17" at bounding box center [587, 393] width 614 height 29
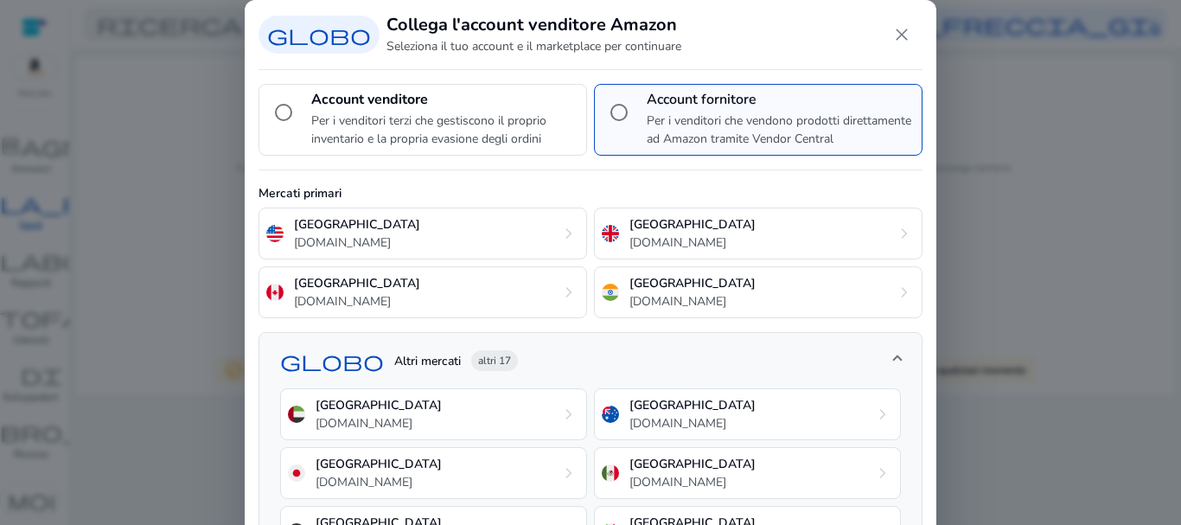
click at [894, 353] on span at bounding box center [897, 361] width 7 height 16
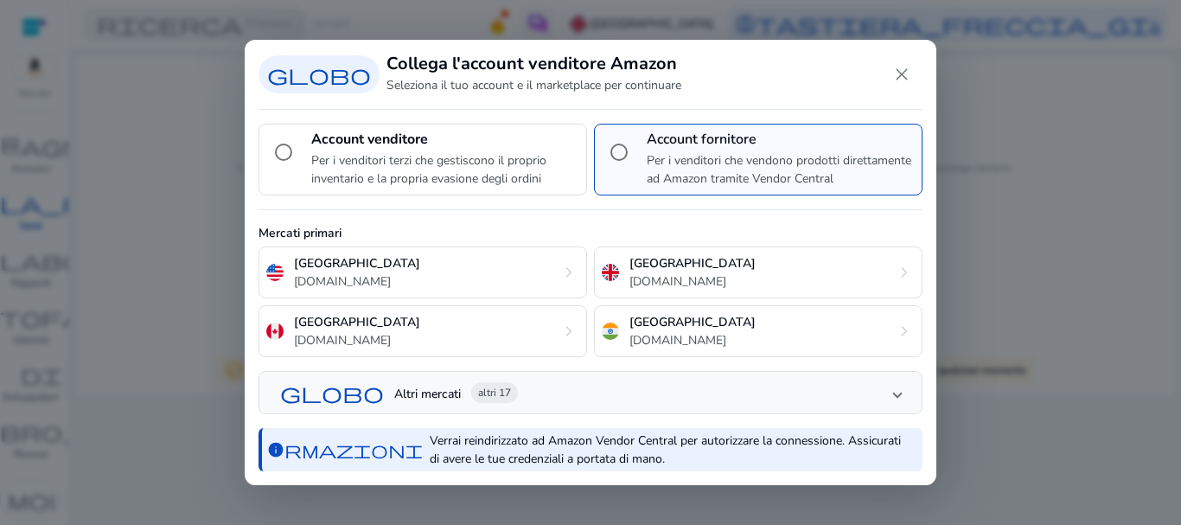
click at [694, 152] on font "Per i venditori che vendono prodotti direttamente ad Amazon tramite Vendor Cent…" at bounding box center [779, 169] width 264 height 35
click at [370, 149] on div "Account venditore Per i venditori terzi che gestiscono il proprio inventario e …" at bounding box center [445, 159] width 268 height 56
click at [351, 136] on font "Account venditore" at bounding box center [369, 139] width 117 height 19
click at [909, 80] on span "Chiudi finestra di dialogo" at bounding box center [901, 74] width 41 height 41
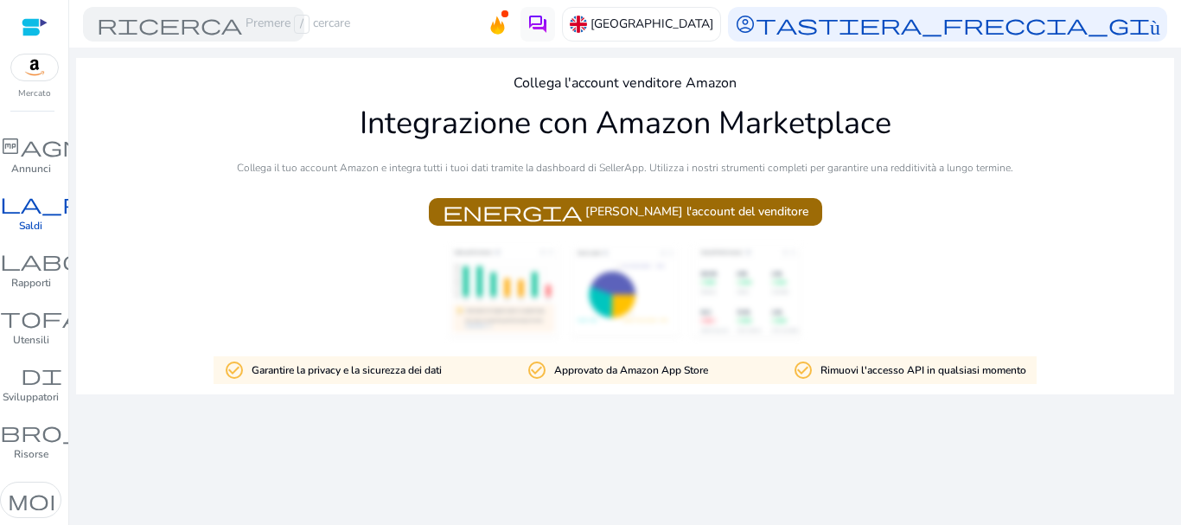
click at [628, 215] on font "[PERSON_NAME] l'account del venditore" at bounding box center [696, 211] width 223 height 16
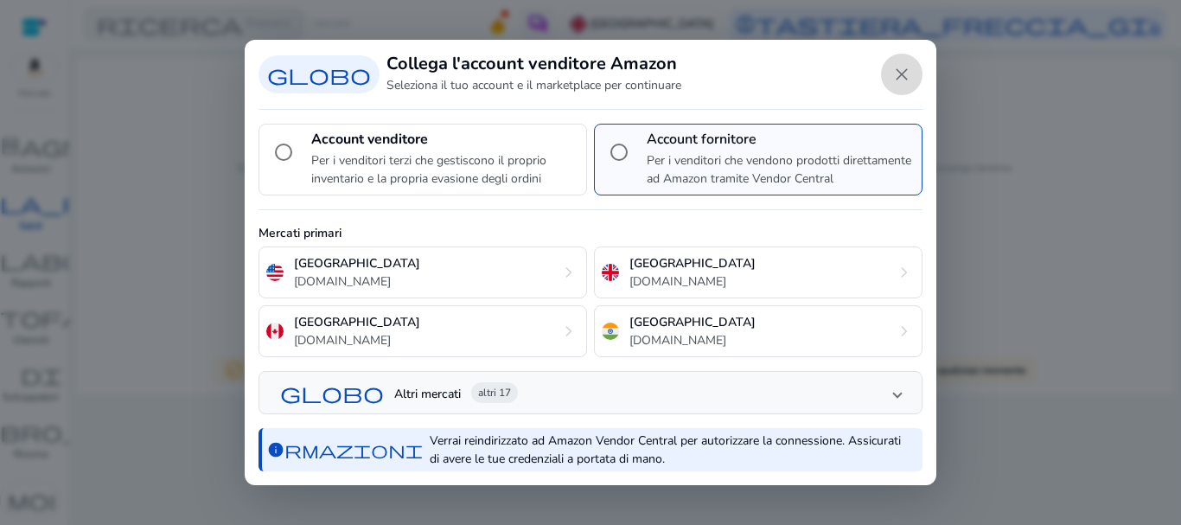
click at [896, 80] on span "Chiudi finestra di dialogo" at bounding box center [901, 74] width 41 height 41
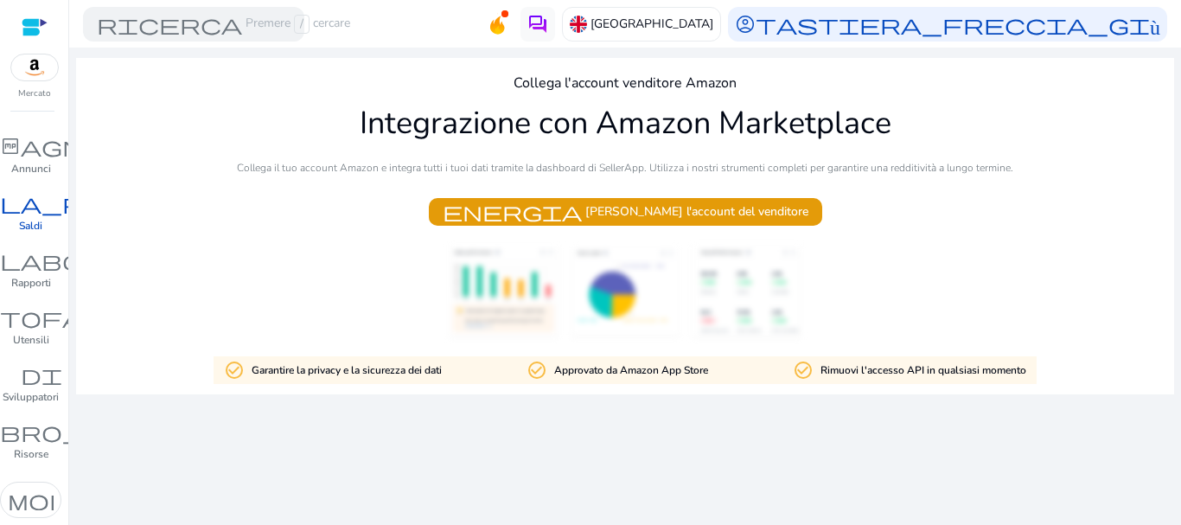
click at [42, 28] on div at bounding box center [35, 27] width 26 height 20
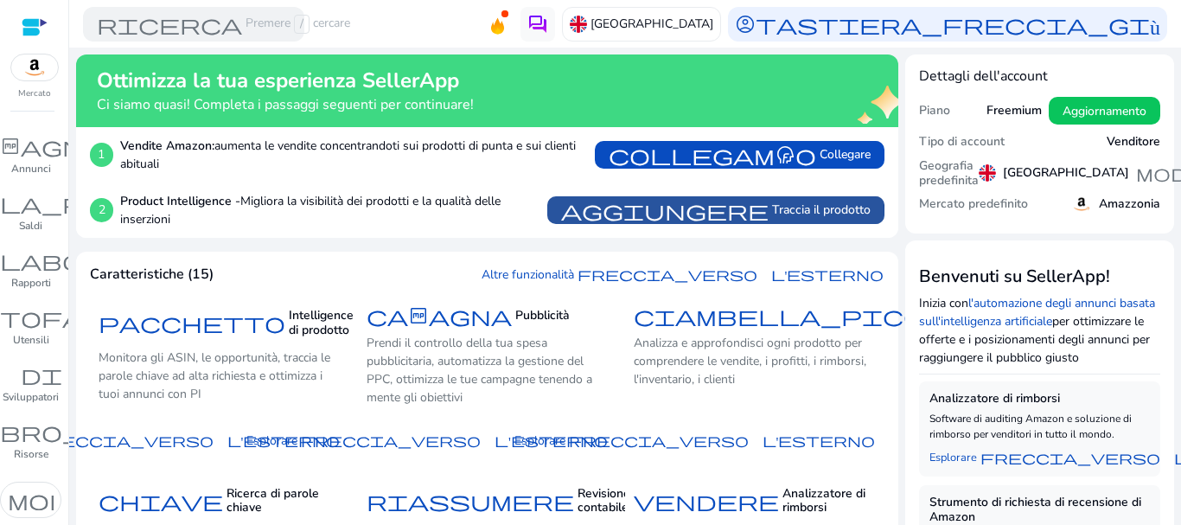
click at [644, 222] on span at bounding box center [715, 209] width 337 height 41
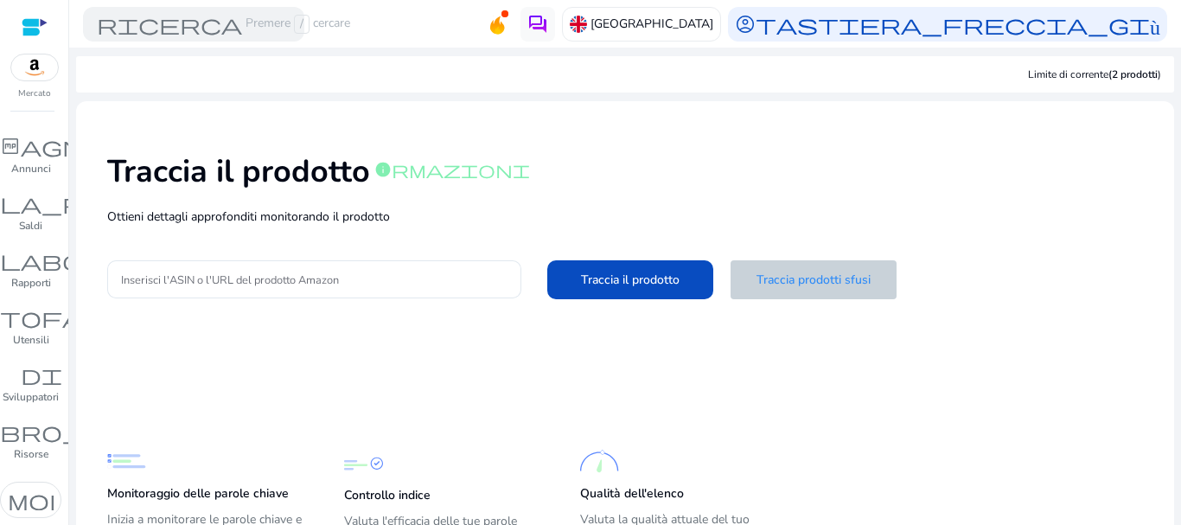
click at [832, 280] on font "Traccia prodotti sfusi" at bounding box center [813, 279] width 114 height 16
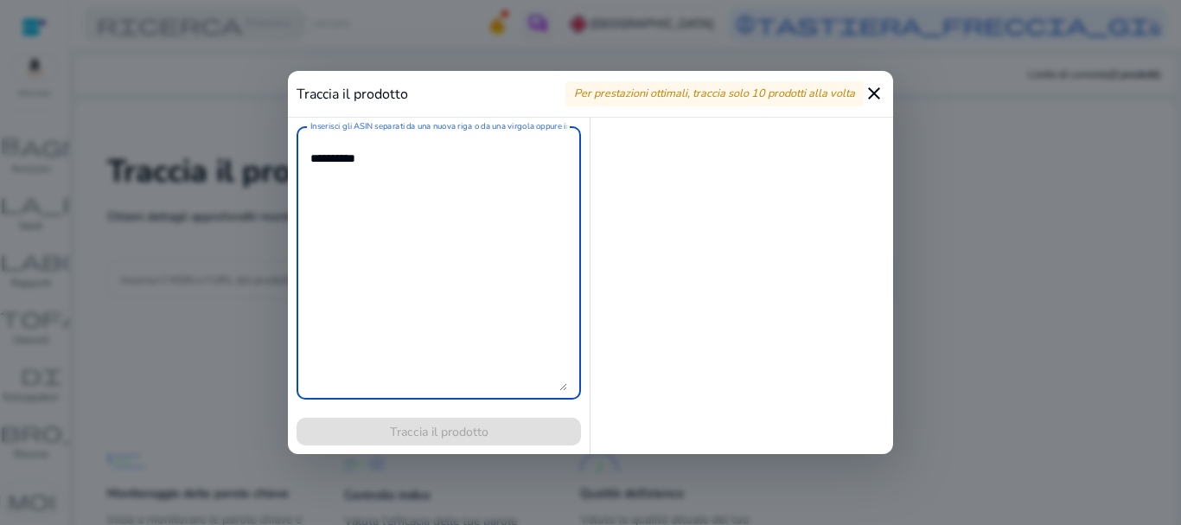
click at [872, 88] on mat-icon "close" at bounding box center [873, 93] width 21 height 21
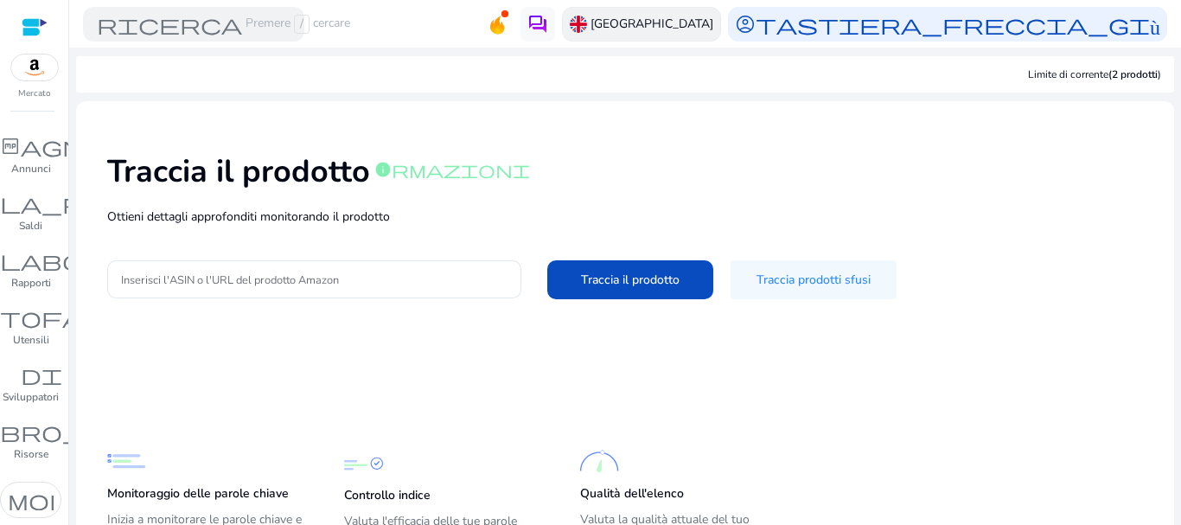
click at [647, 24] on font "[GEOGRAPHIC_DATA]" at bounding box center [651, 24] width 123 height 16
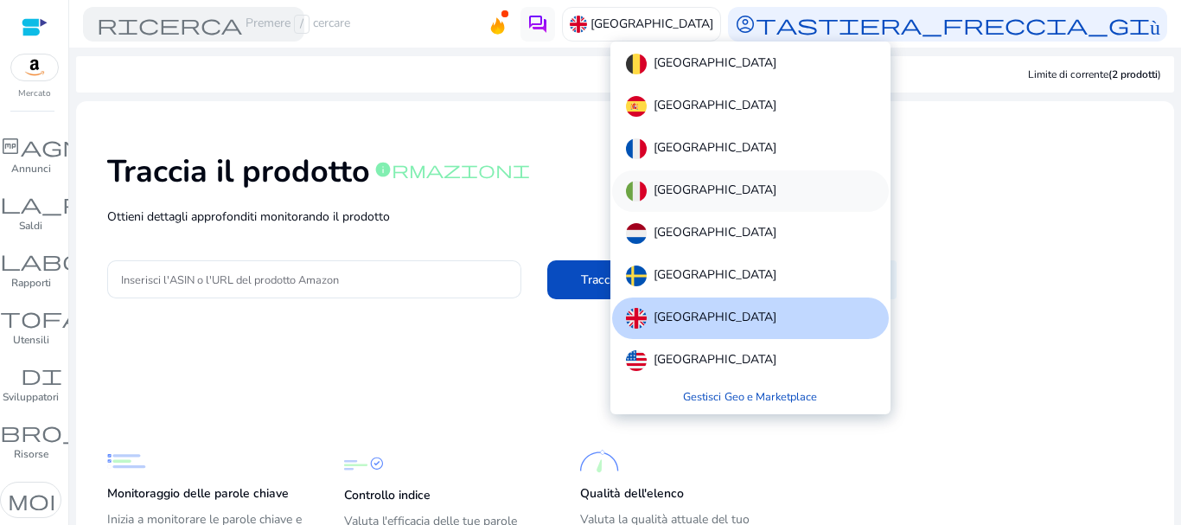
click at [648, 188] on div "[GEOGRAPHIC_DATA]" at bounding box center [701, 191] width 150 height 21
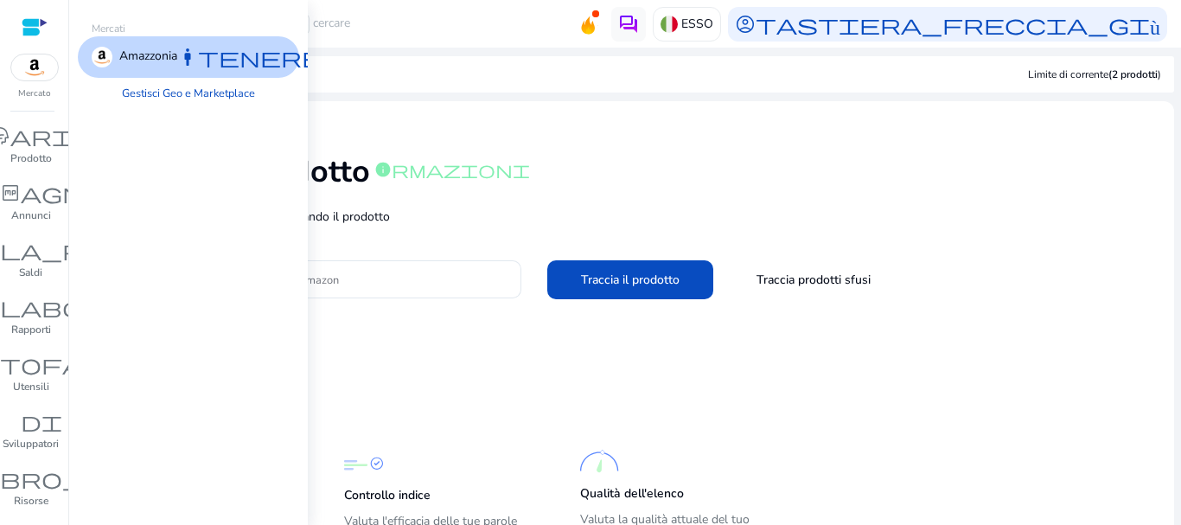
click at [41, 71] on img at bounding box center [34, 67] width 47 height 26
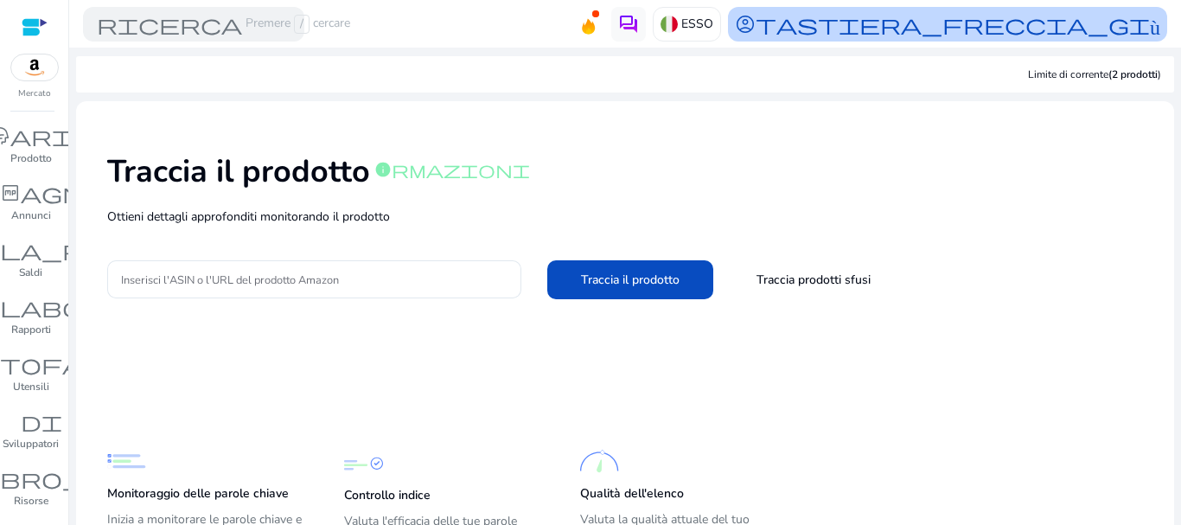
click at [951, 24] on font "tastiera_freccia_giù" at bounding box center [957, 24] width 405 height 24
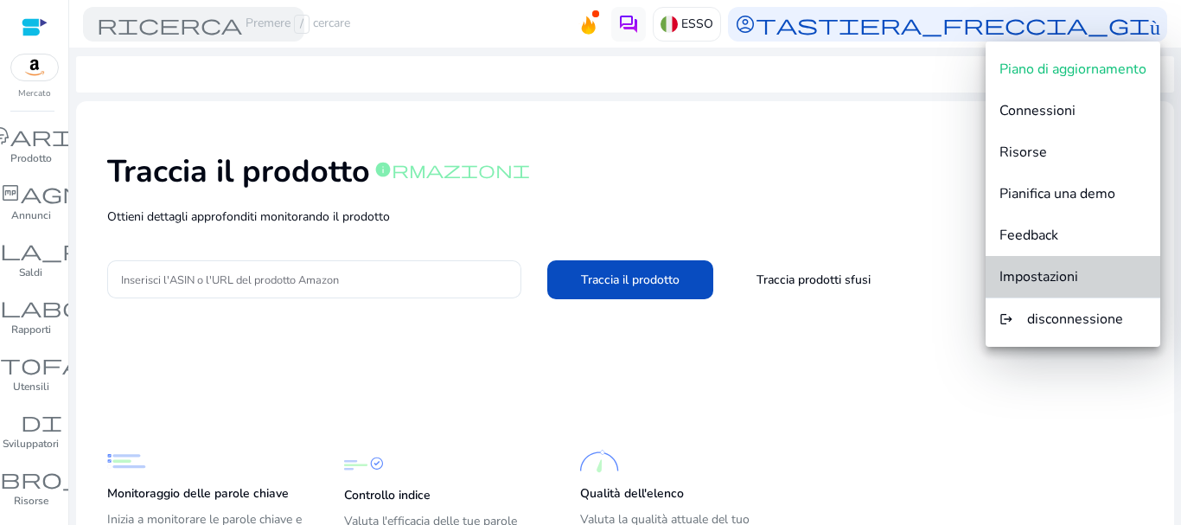
click at [1027, 280] on font "Impostazioni" at bounding box center [1038, 276] width 79 height 19
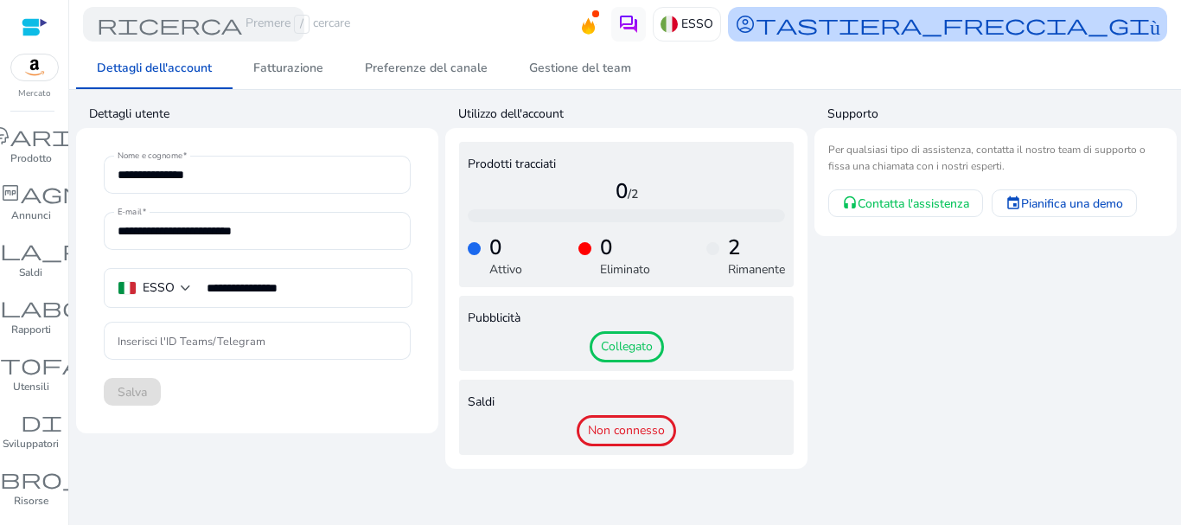
click at [1052, 29] on font "tastiera_freccia_giù" at bounding box center [957, 24] width 405 height 24
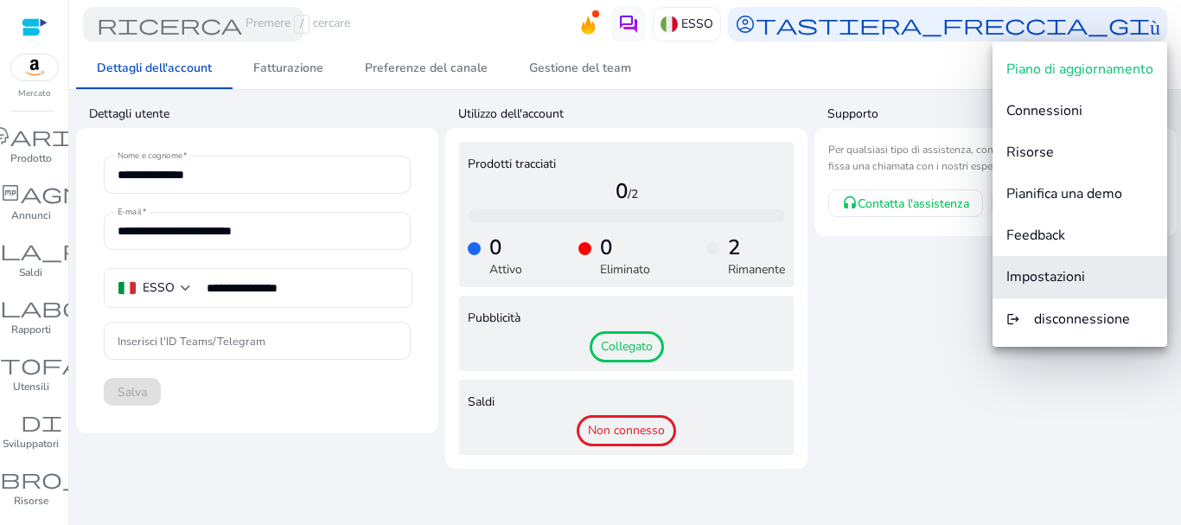
click at [1036, 274] on font "Impostazioni" at bounding box center [1045, 276] width 79 height 19
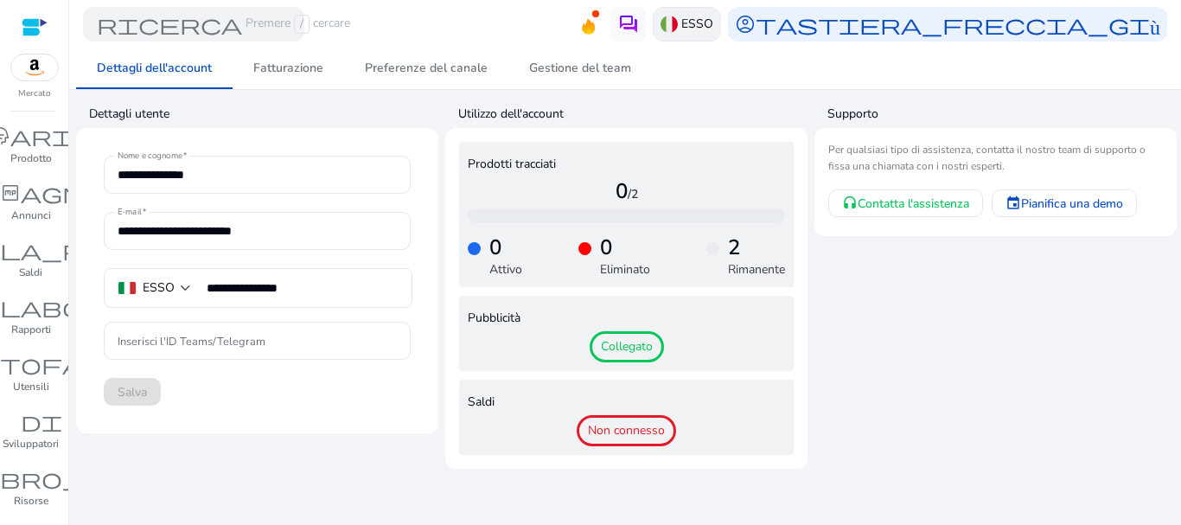
click at [704, 35] on p "ESSO" at bounding box center [697, 24] width 32 height 30
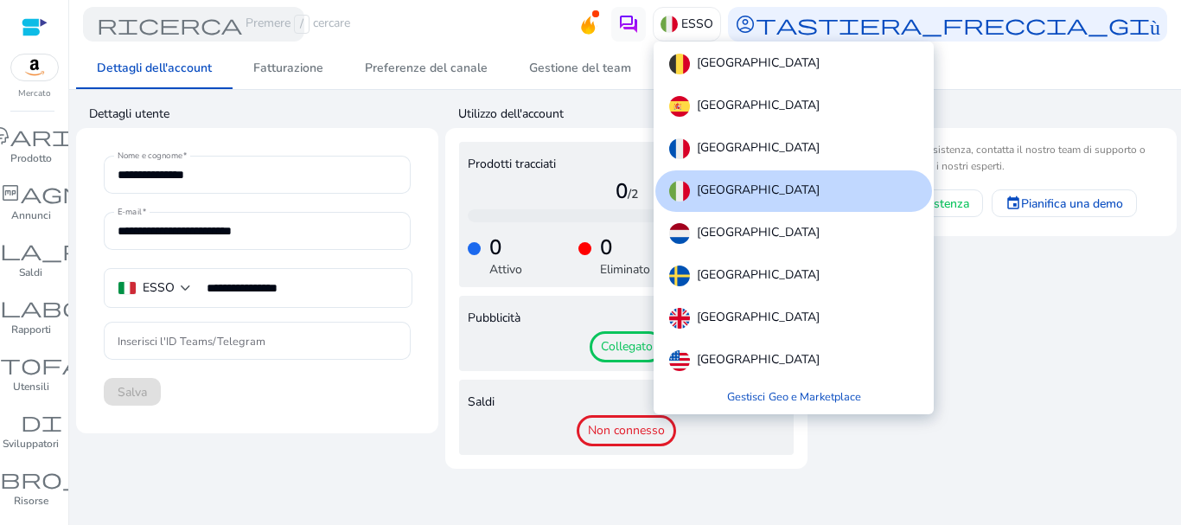
click at [700, 18] on div at bounding box center [590, 262] width 1181 height 525
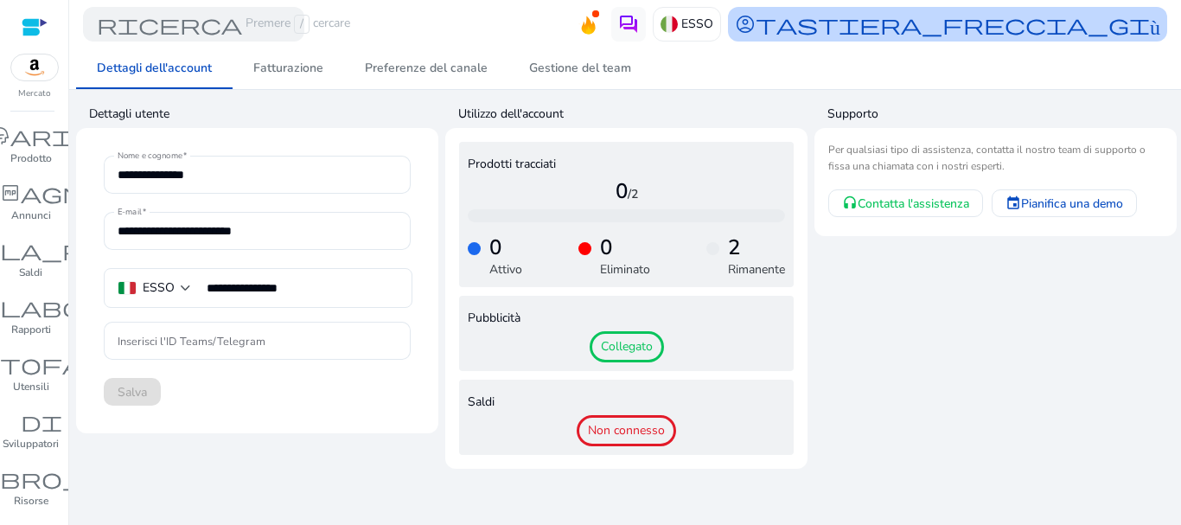
click at [842, 21] on font "tastiera_freccia_giù" at bounding box center [957, 24] width 405 height 24
